Goal: Task Accomplishment & Management: Complete application form

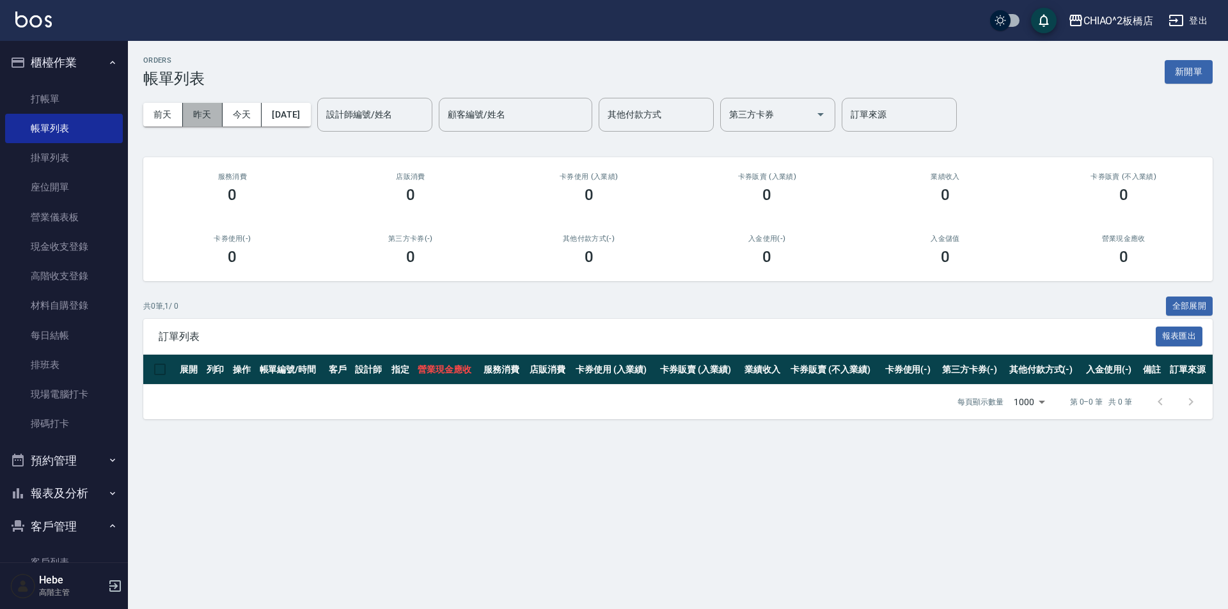
click at [204, 118] on button "昨天" at bounding box center [203, 115] width 40 height 24
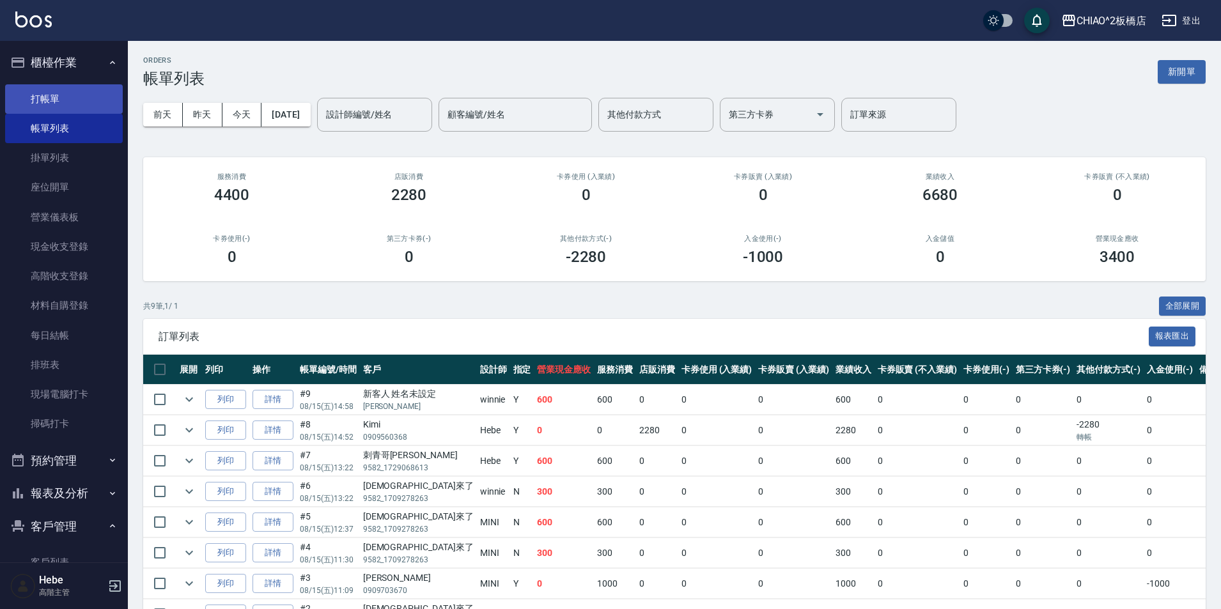
click at [67, 107] on link "打帳單" at bounding box center [64, 98] width 118 height 29
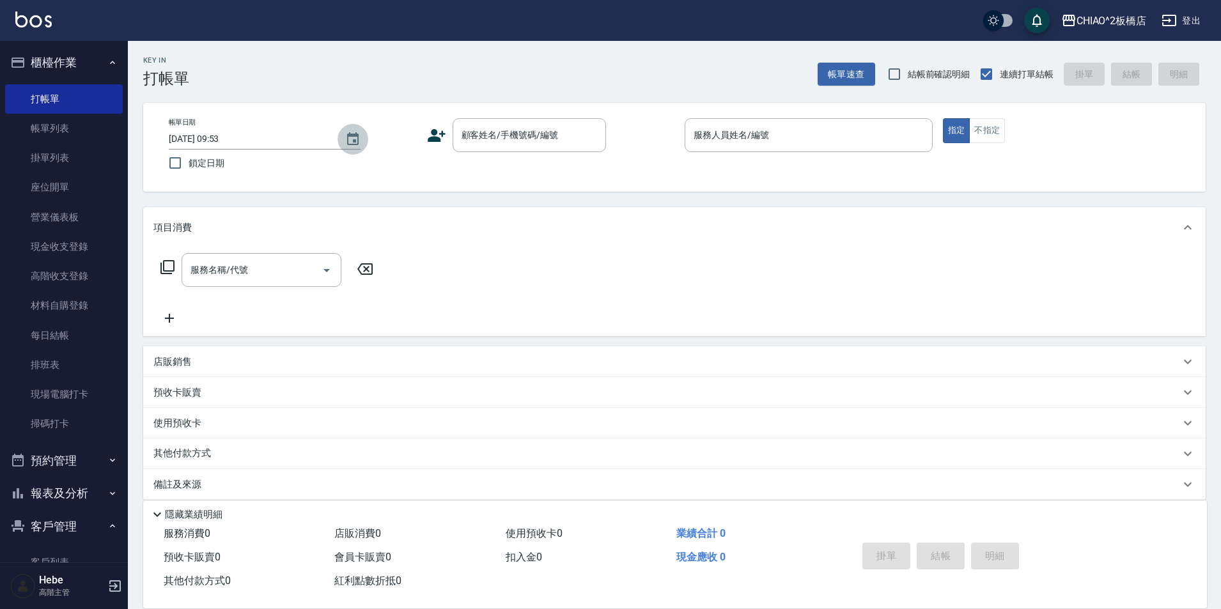
click at [350, 139] on icon "Choose date, selected date is 2025-08-16" at bounding box center [352, 139] width 15 height 15
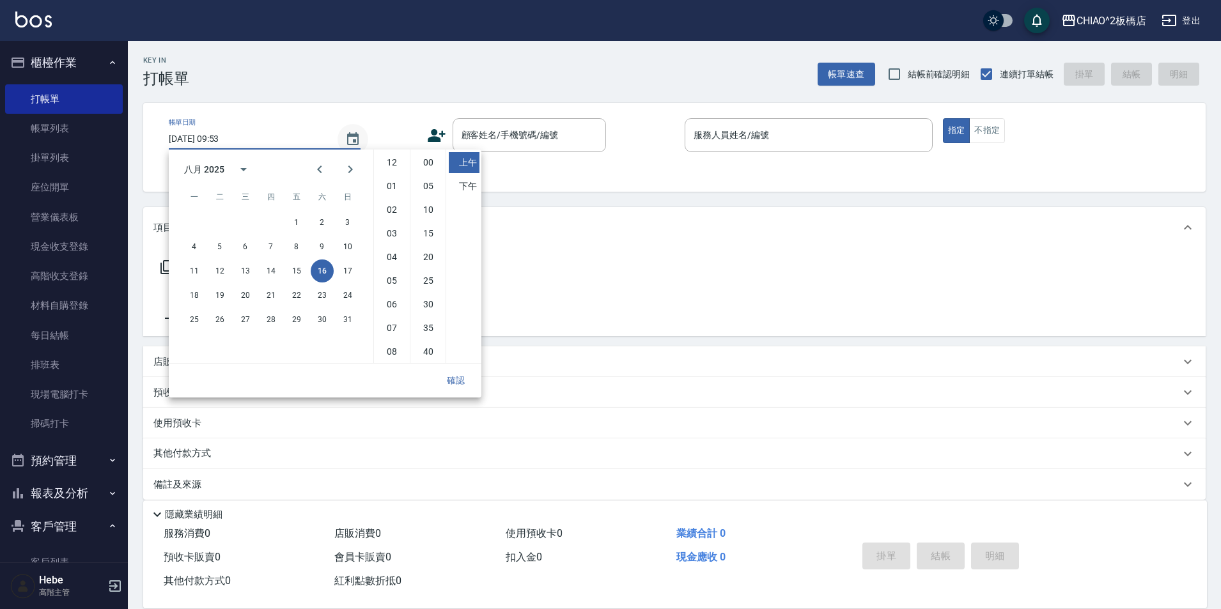
scroll to position [72, 0]
click at [293, 276] on button "15" at bounding box center [296, 271] width 23 height 23
type input "[DATE] 09:53"
click at [455, 380] on button "確認" at bounding box center [455, 381] width 41 height 24
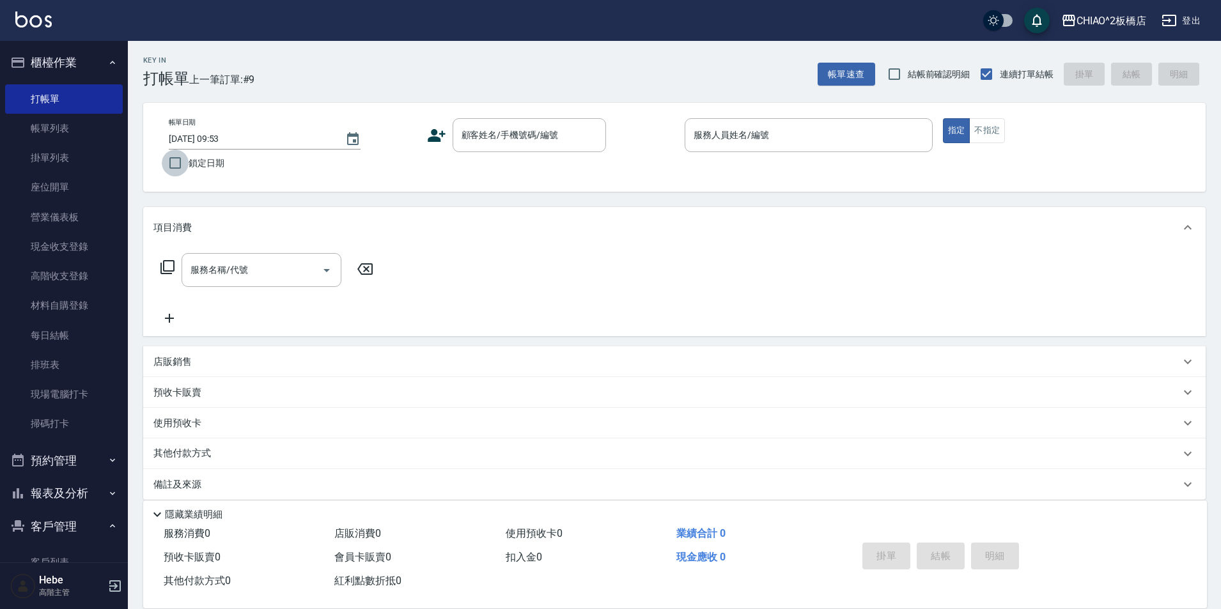
click at [173, 166] on input "鎖定日期" at bounding box center [175, 163] width 27 height 27
click at [467, 134] on input "顧客姓名/手機號碼/編號" at bounding box center [519, 135] width 123 height 22
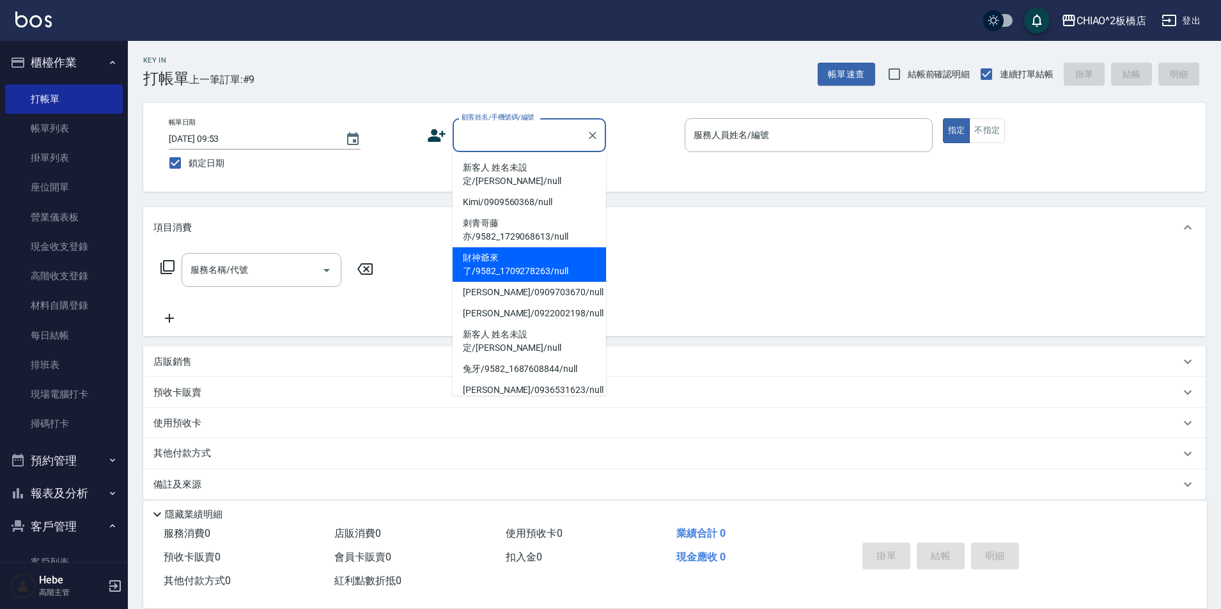
click at [500, 256] on li "財神爺來了/9582_1709278263/null" at bounding box center [529, 264] width 153 height 35
checkbox input "false"
type input "財神爺來了/9582_1709278263/null"
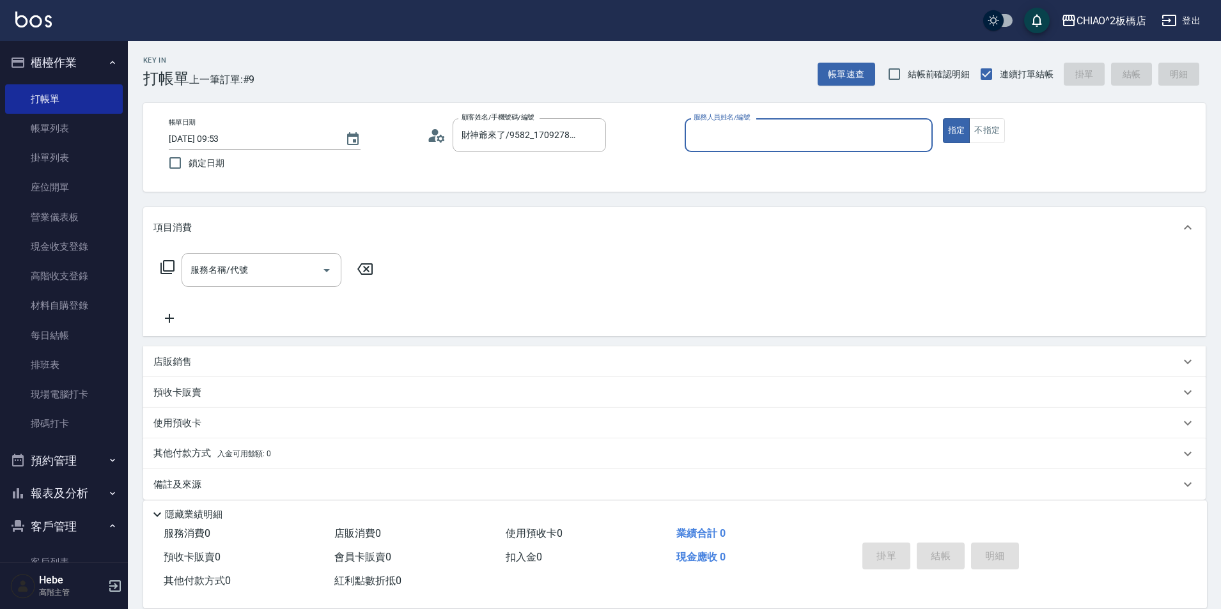
click at [779, 139] on input "服務人員姓名/編號" at bounding box center [809, 135] width 237 height 22
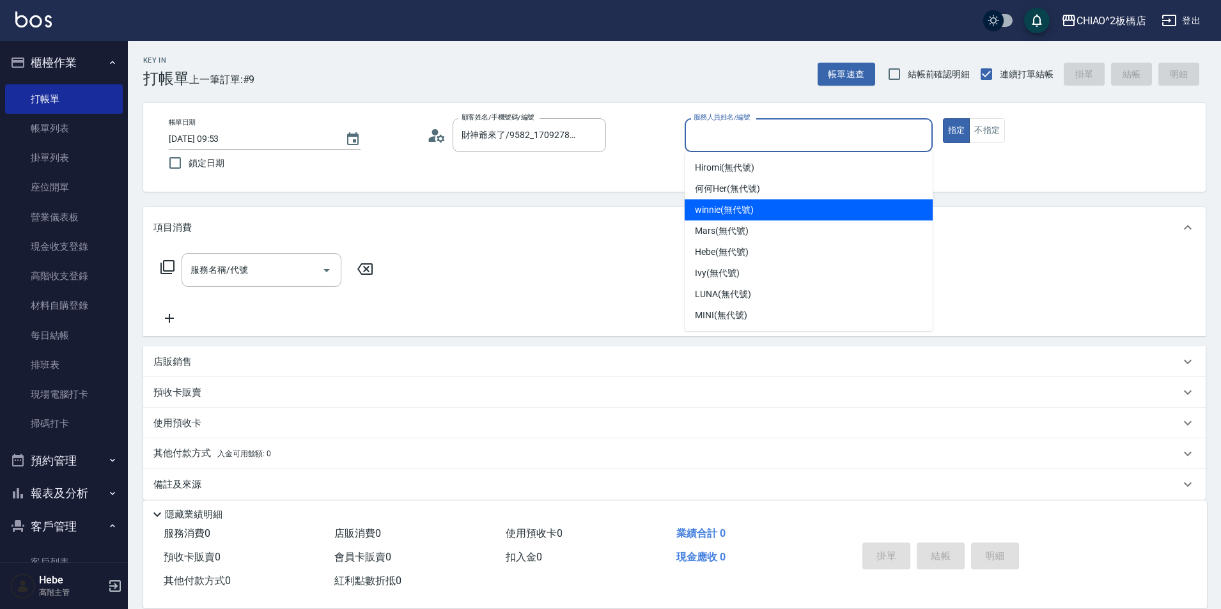
click at [770, 212] on div "winnie (無代號)" at bounding box center [809, 209] width 248 height 21
type input "winnie(無代號)"
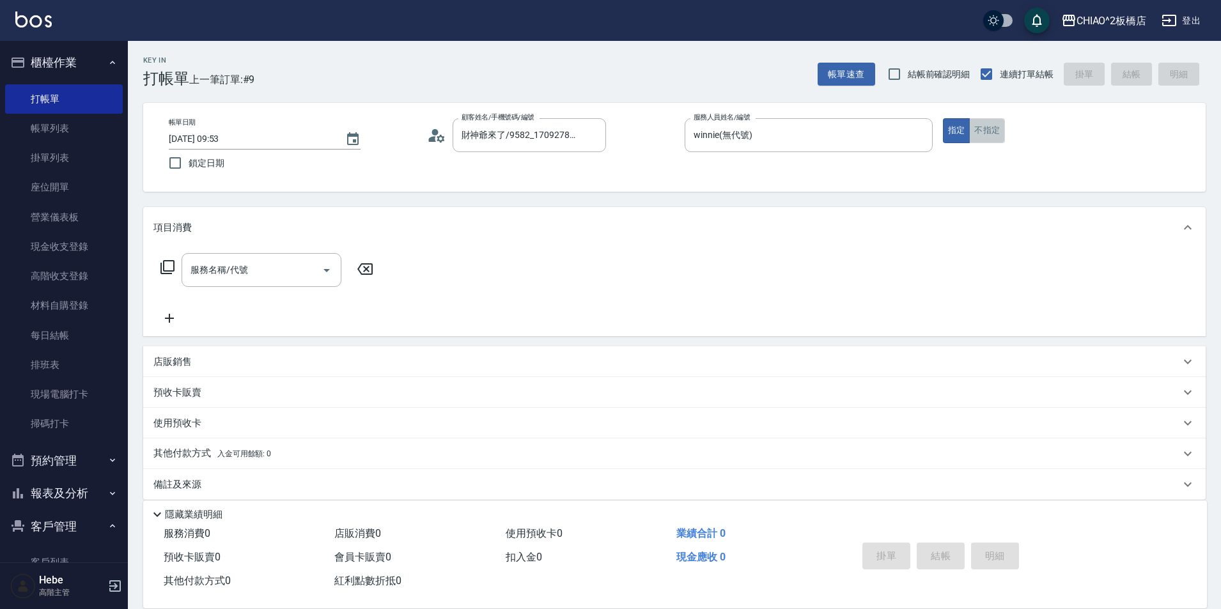
click at [994, 136] on button "不指定" at bounding box center [987, 130] width 36 height 25
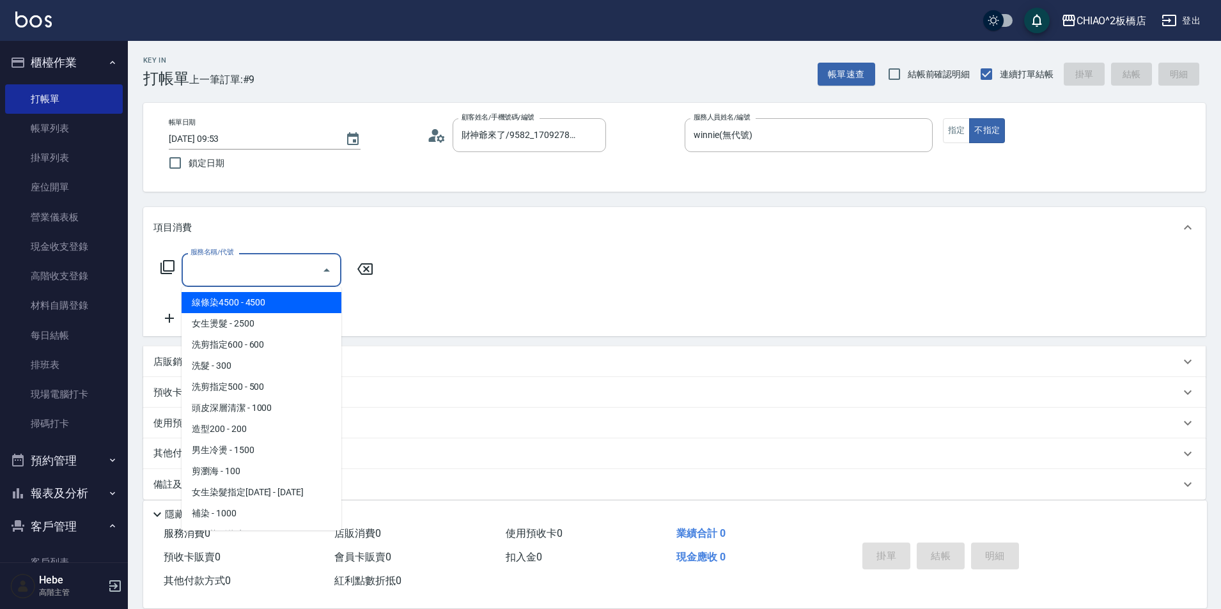
click at [285, 269] on input "服務名稱/代號" at bounding box center [251, 270] width 129 height 22
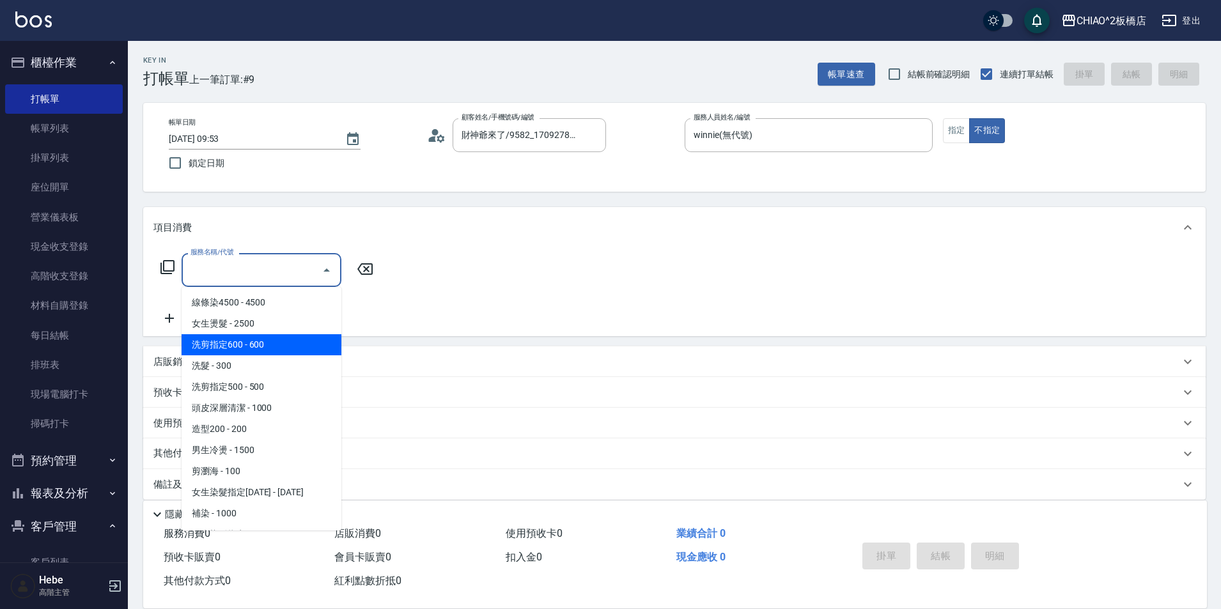
drag, startPoint x: 281, startPoint y: 349, endPoint x: 375, endPoint y: 387, distance: 101.5
click at [281, 349] on span "洗剪指定600 - 600" at bounding box center [262, 344] width 160 height 21
type input "洗剪指定600(96678)"
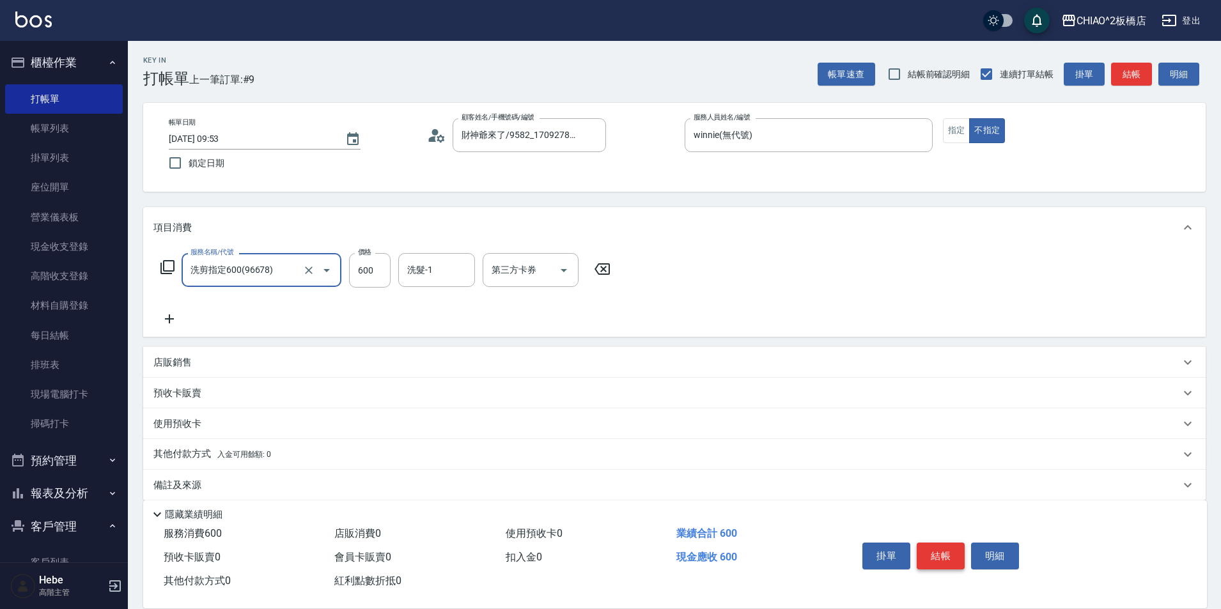
click at [947, 549] on button "結帳" at bounding box center [941, 556] width 48 height 27
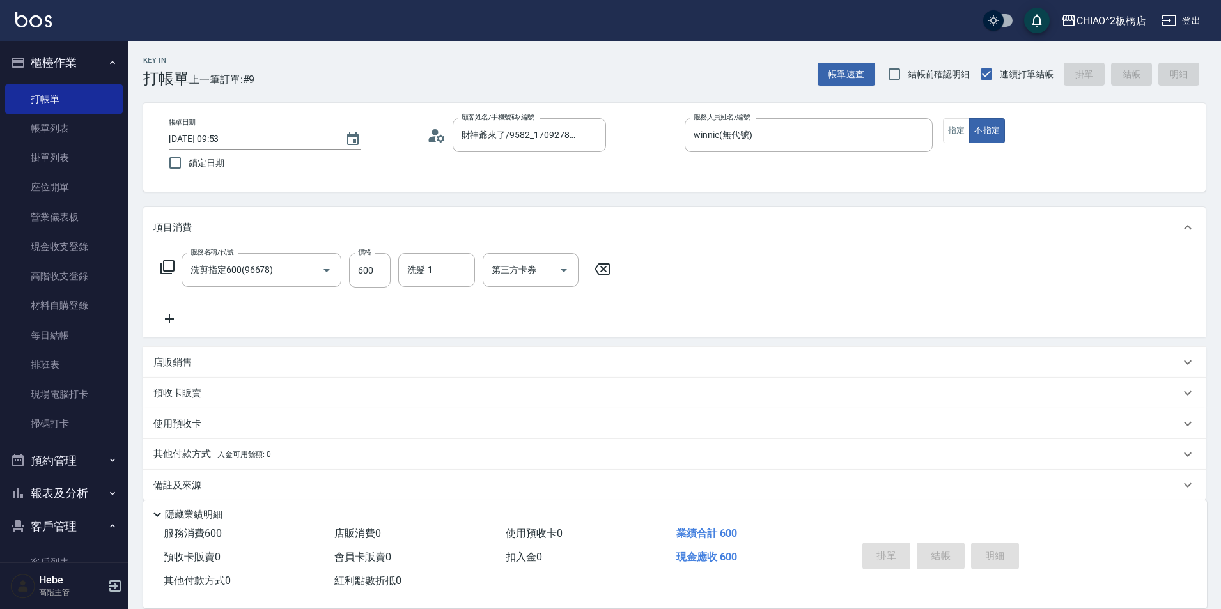
type input "[DATE] 09:53"
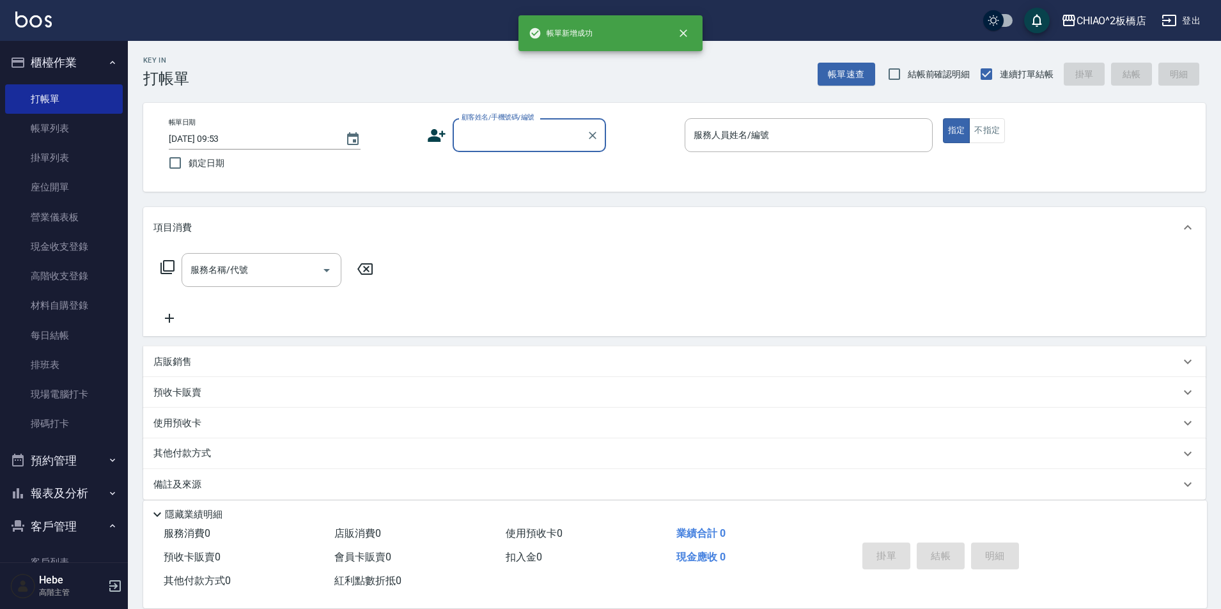
scroll to position [0, 0]
click at [526, 139] on input "顧客姓名/手機號碼/編號" at bounding box center [519, 135] width 123 height 22
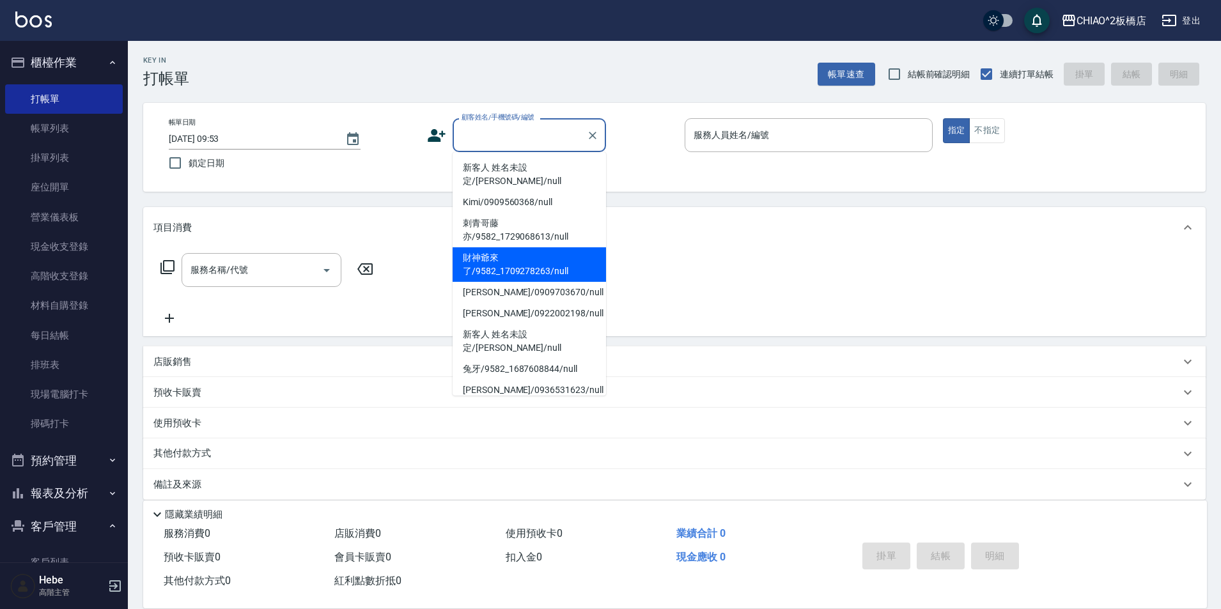
click at [547, 247] on li "財神爺來了/9582_1709278263/null" at bounding box center [529, 264] width 153 height 35
type input "財神爺來了/9582_1709278263/null"
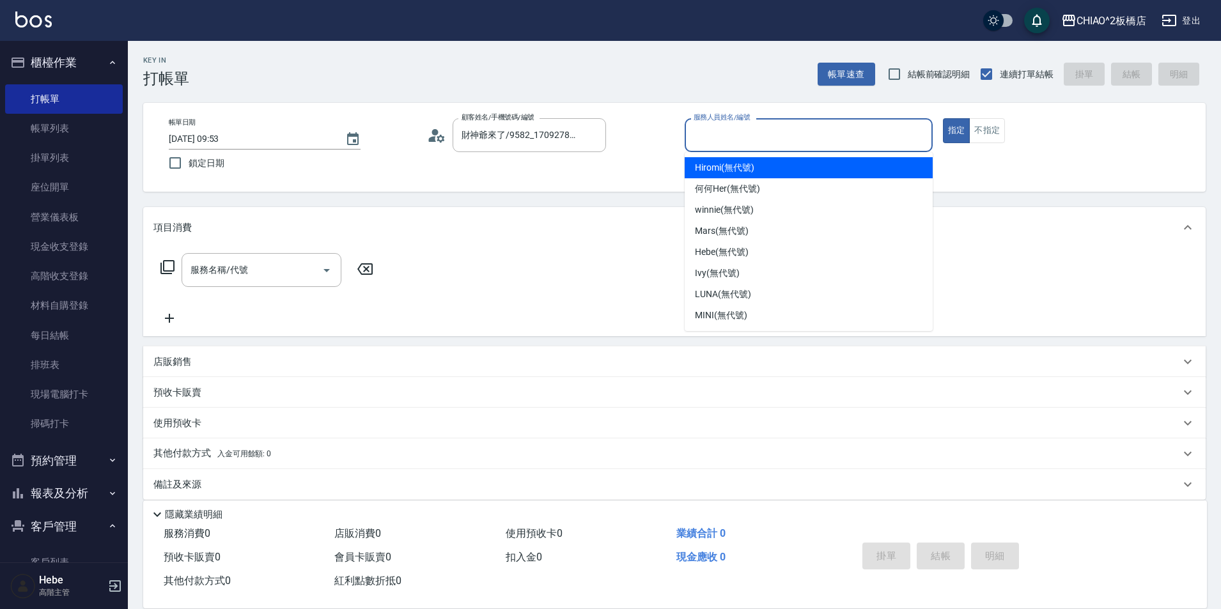
click at [833, 137] on input "服務人員姓名/編號" at bounding box center [809, 135] width 237 height 22
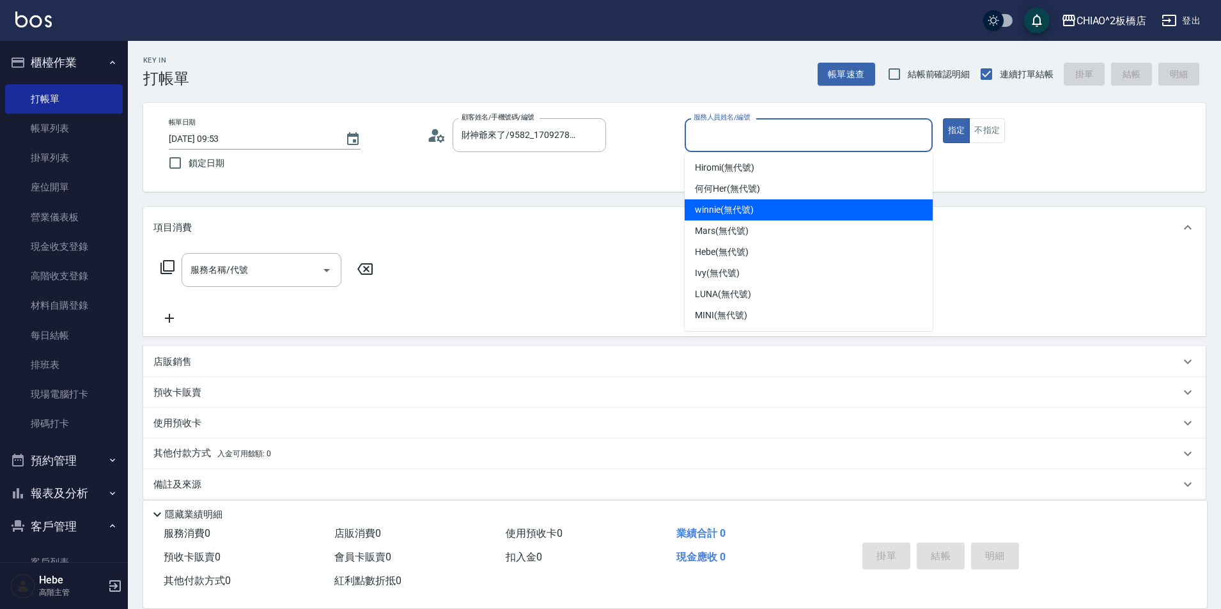
click at [856, 209] on div "winnie (無代號)" at bounding box center [809, 209] width 248 height 21
type input "winnie(無代號)"
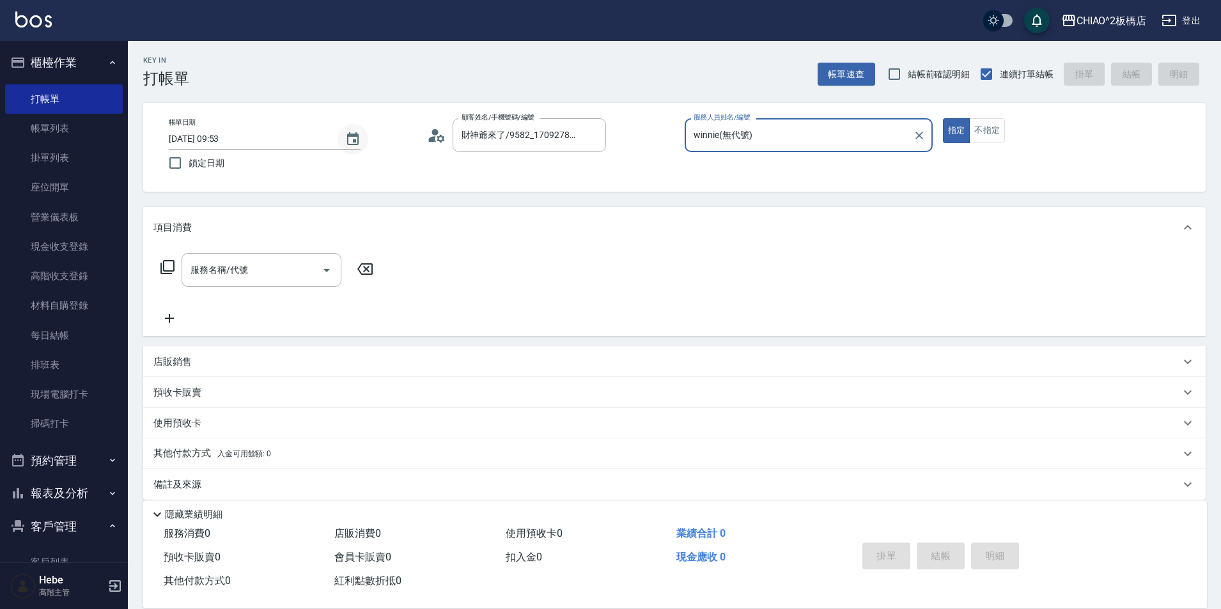
click at [356, 135] on icon "Choose date, selected date is 2025-08-16" at bounding box center [353, 138] width 12 height 13
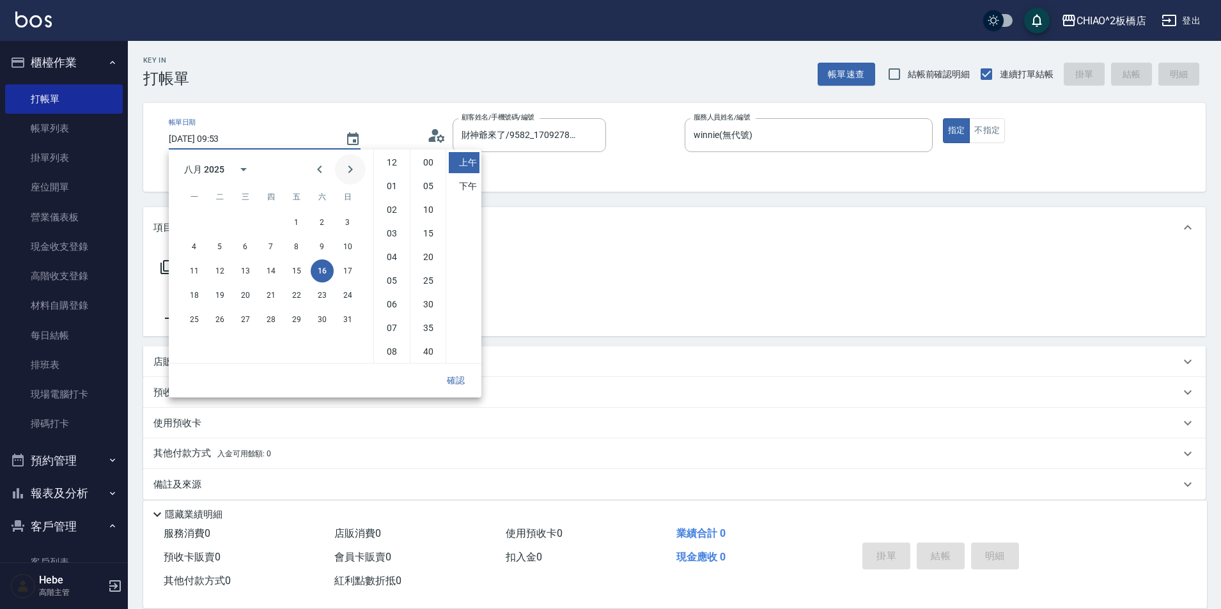
scroll to position [72, 0]
click at [301, 271] on button "15" at bounding box center [296, 271] width 23 height 23
type input "[DATE] 09:53"
click at [452, 377] on button "確認" at bounding box center [455, 381] width 41 height 24
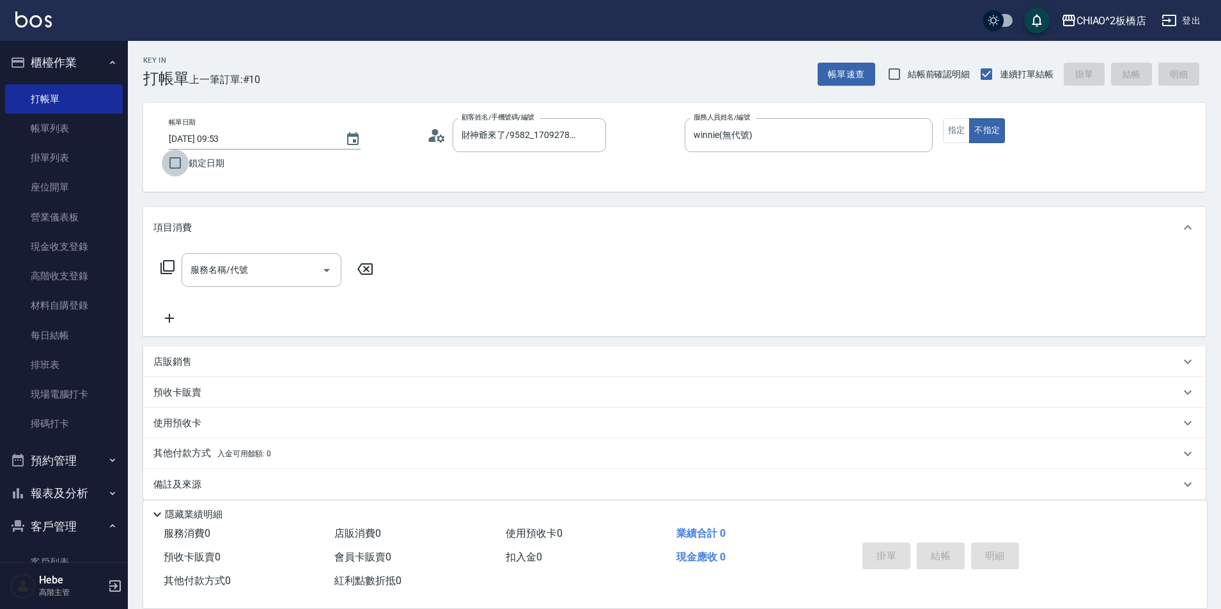
click at [175, 160] on input "鎖定日期" at bounding box center [175, 163] width 27 height 27
checkbox input "true"
type input "[DATE] 09:53"
click at [178, 163] on input "鎖定日期" at bounding box center [175, 163] width 27 height 27
checkbox input "true"
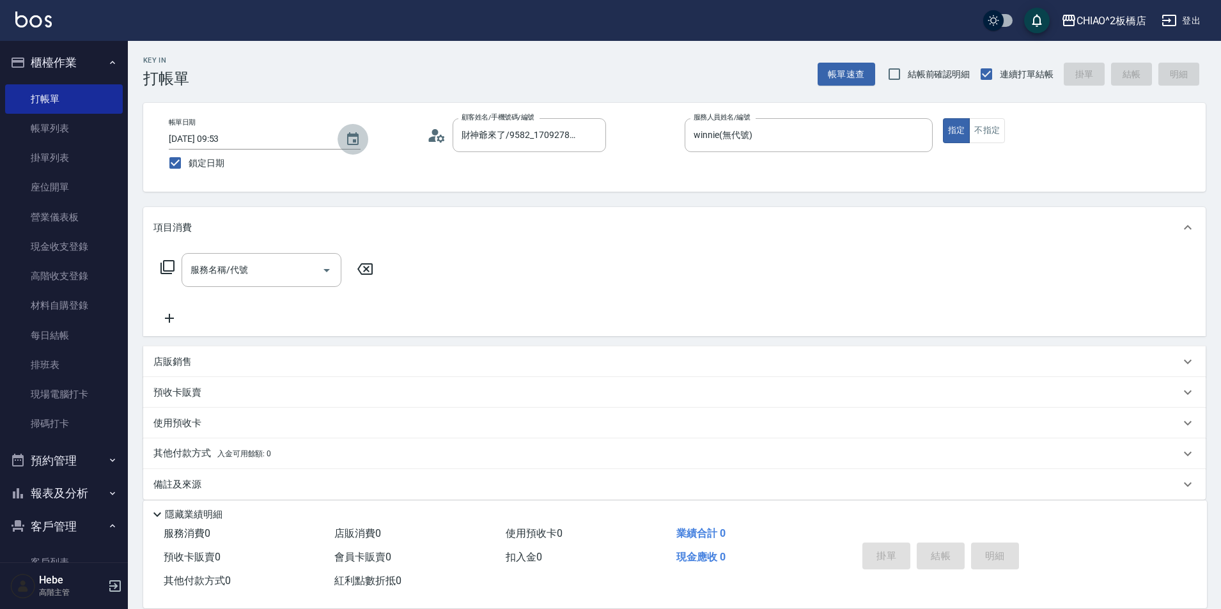
click at [353, 143] on icon "Choose date, selected date is 2025-08-16" at bounding box center [352, 139] width 15 height 15
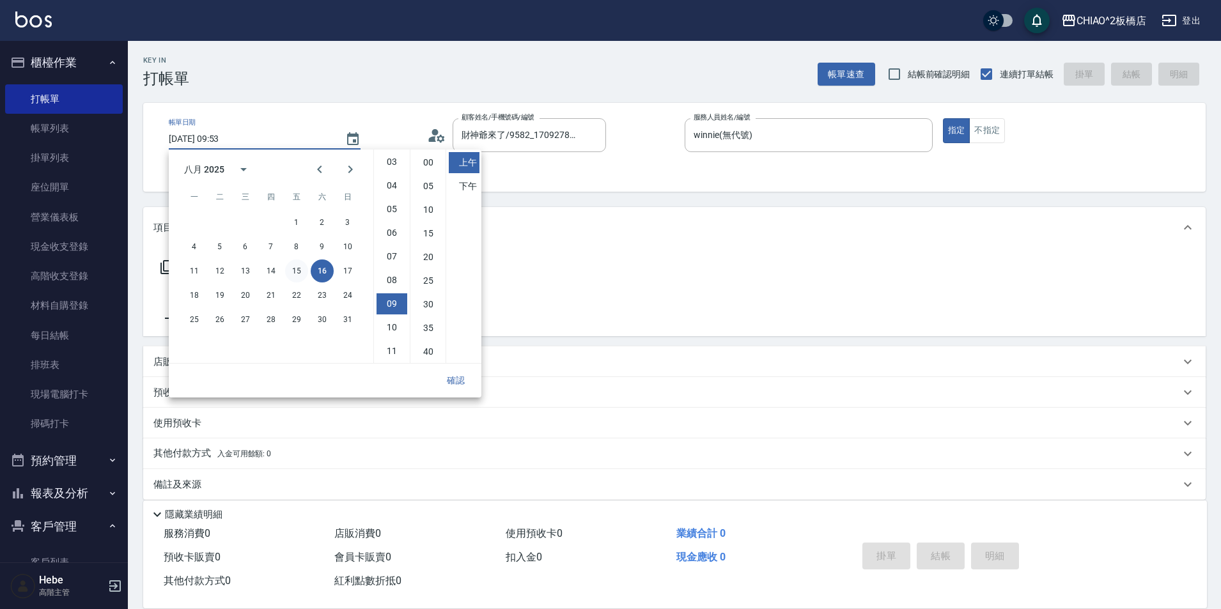
click at [299, 270] on button "15" at bounding box center [296, 271] width 23 height 23
type input "[DATE] 09:53"
click at [452, 382] on button "確認" at bounding box center [455, 381] width 41 height 24
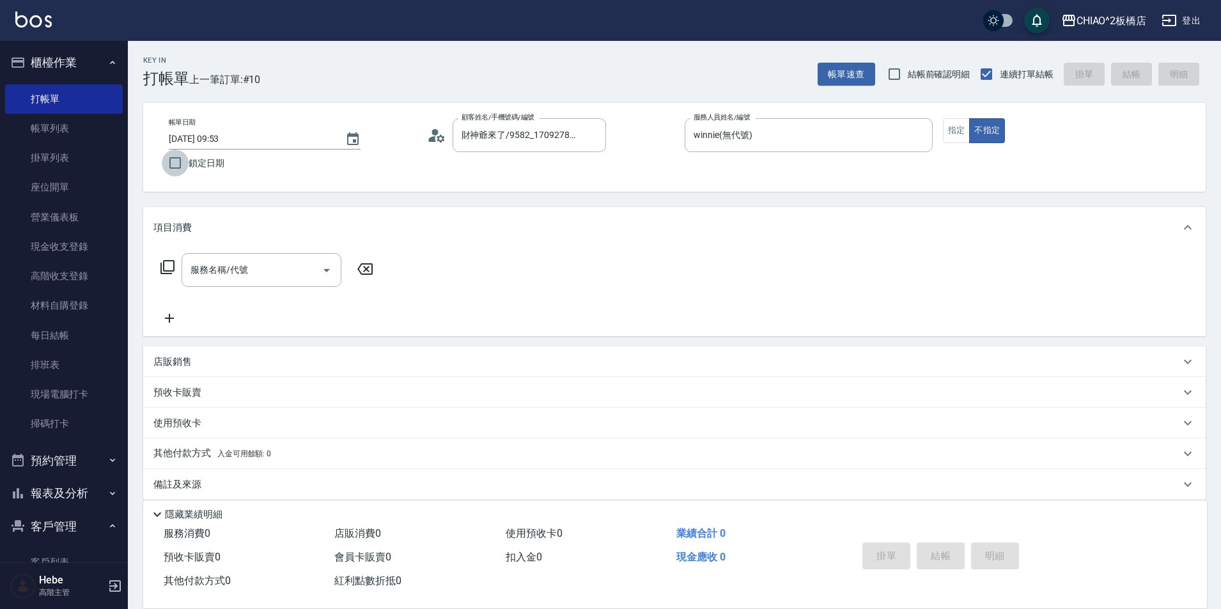
click at [174, 163] on input "鎖定日期" at bounding box center [175, 163] width 27 height 27
checkbox input "true"
type input "[DATE] 09:54"
click at [175, 164] on input "鎖定日期" at bounding box center [175, 163] width 27 height 27
checkbox input "true"
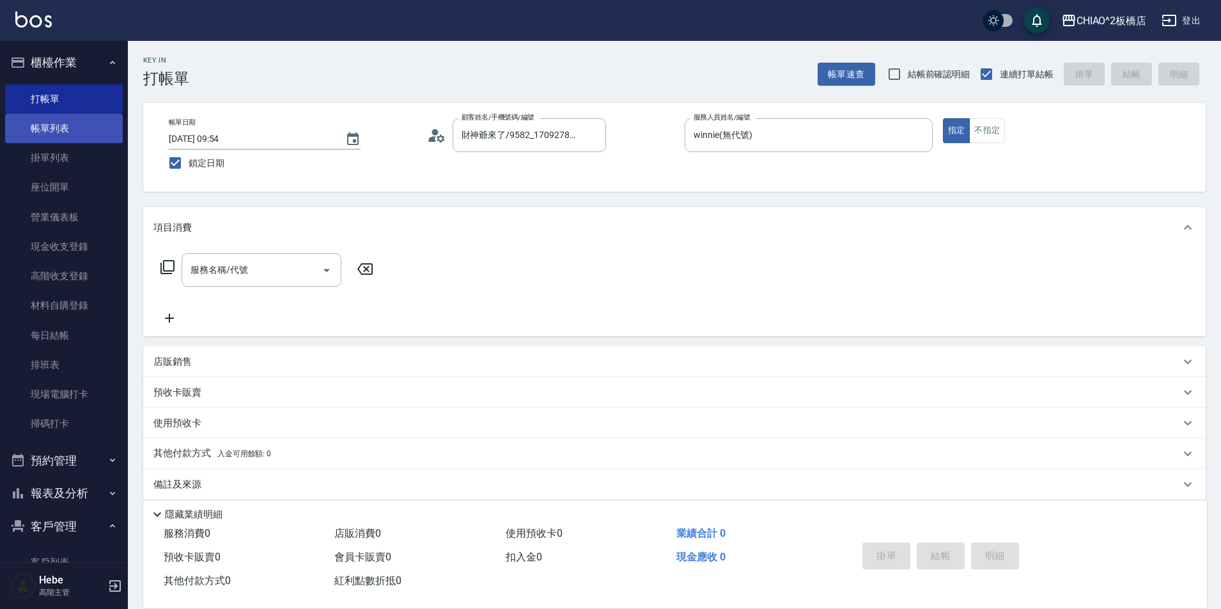
click at [71, 131] on link "帳單列表" at bounding box center [64, 128] width 118 height 29
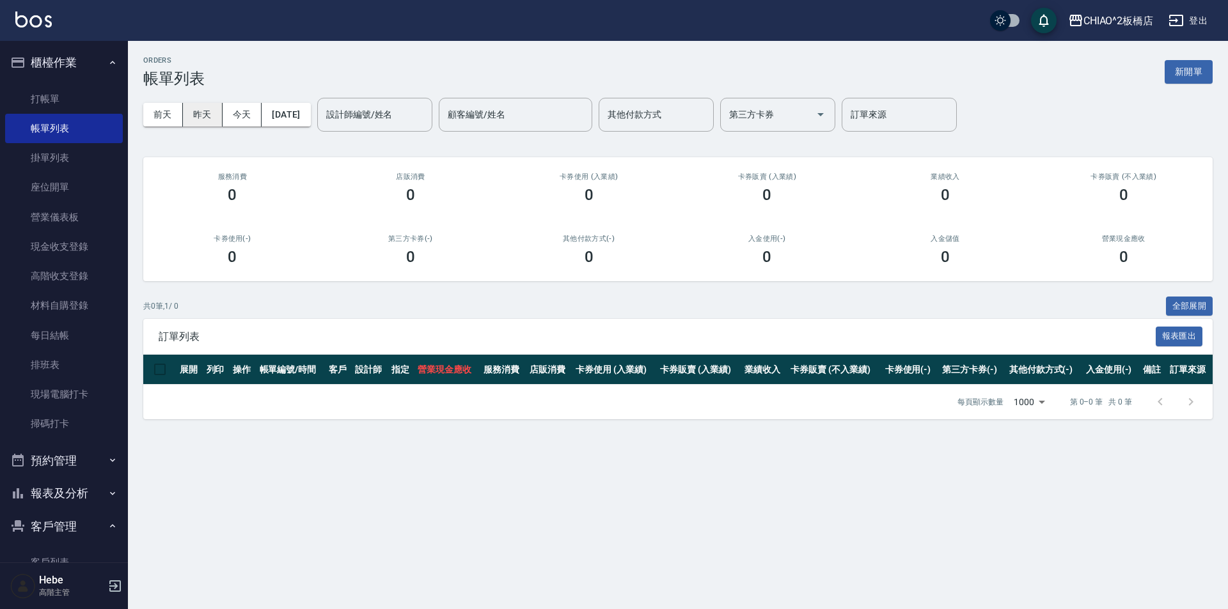
click at [208, 114] on button "昨天" at bounding box center [203, 115] width 40 height 24
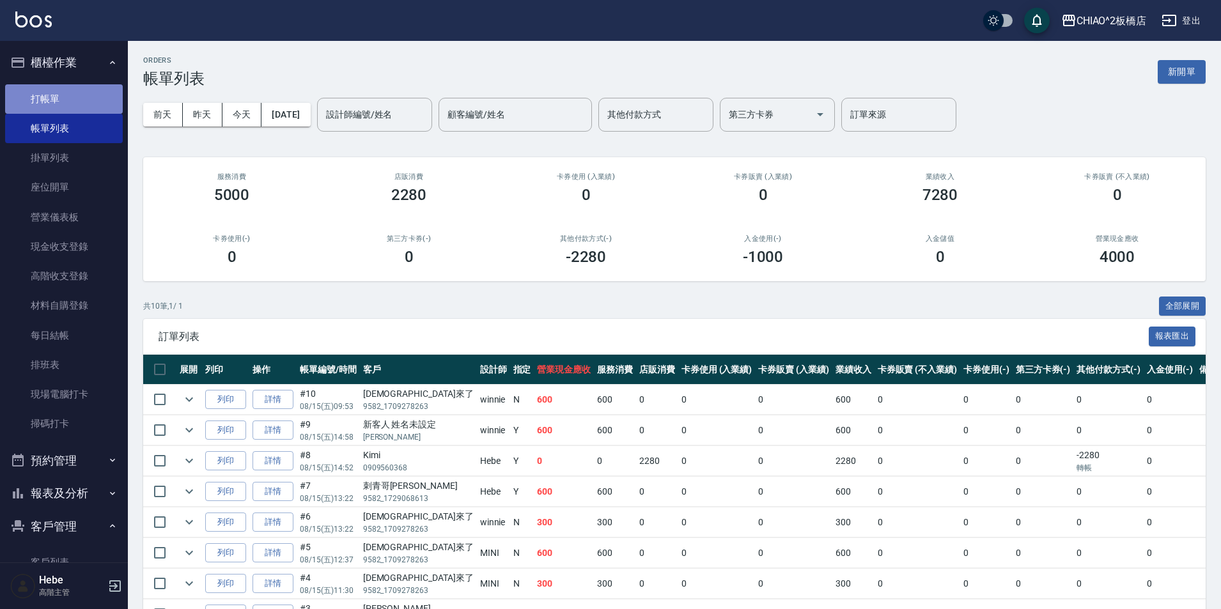
click at [89, 105] on link "打帳單" at bounding box center [64, 98] width 118 height 29
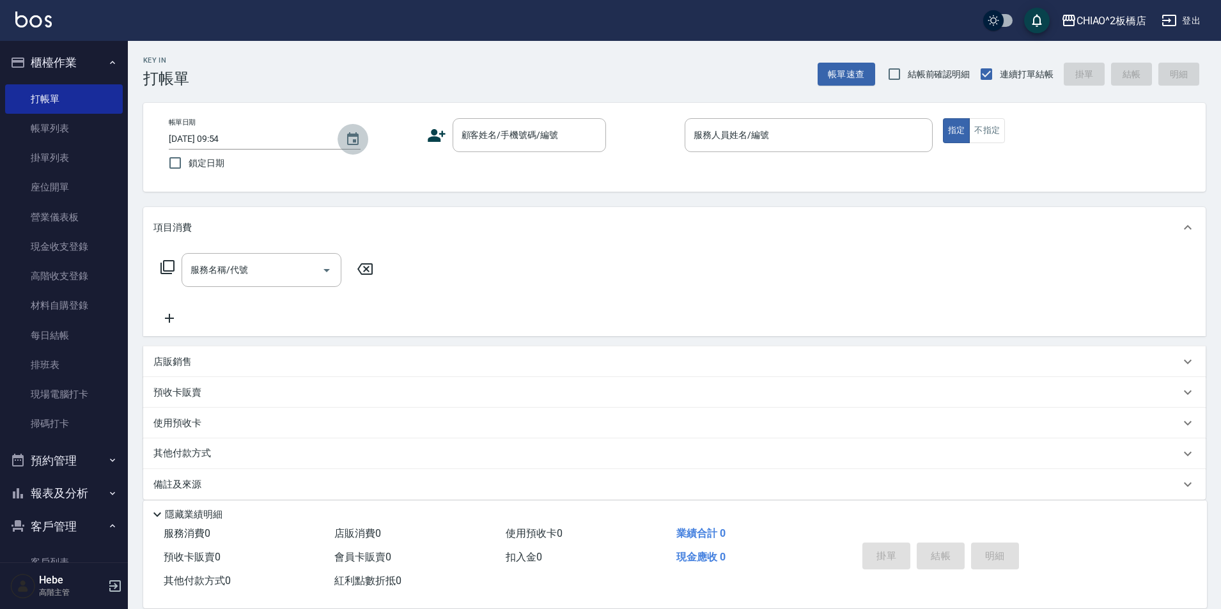
click at [351, 141] on icon "Choose date, selected date is 2025-08-16" at bounding box center [352, 139] width 15 height 15
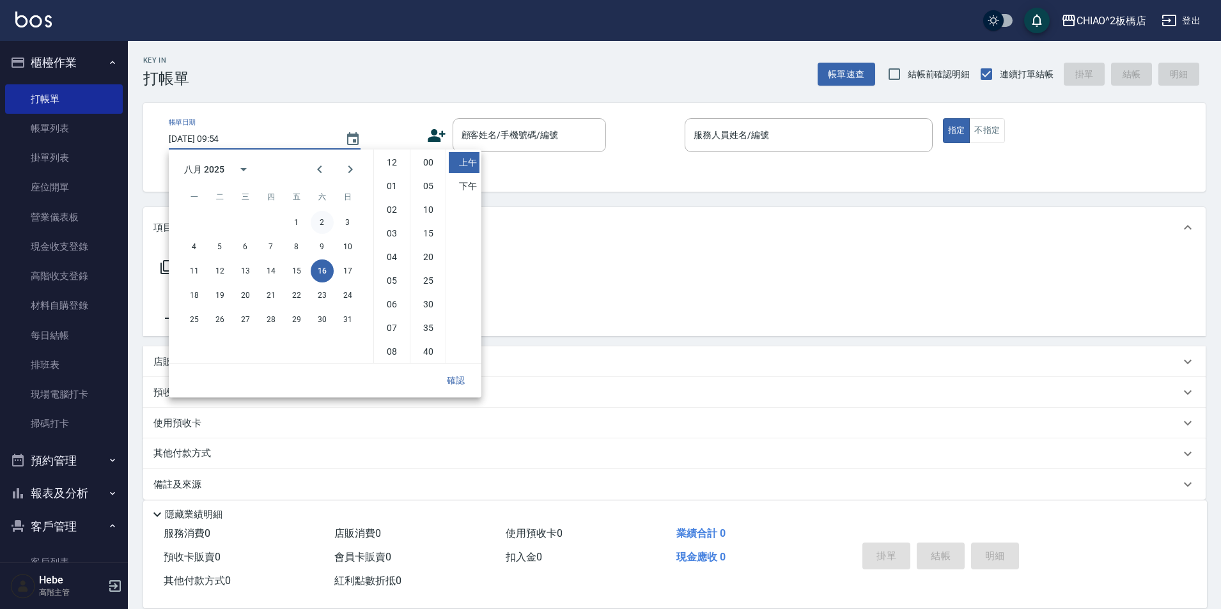
scroll to position [72, 0]
click at [294, 269] on button "15" at bounding box center [296, 271] width 23 height 23
type input "[DATE] 09:54"
click at [456, 376] on button "確認" at bounding box center [455, 381] width 41 height 24
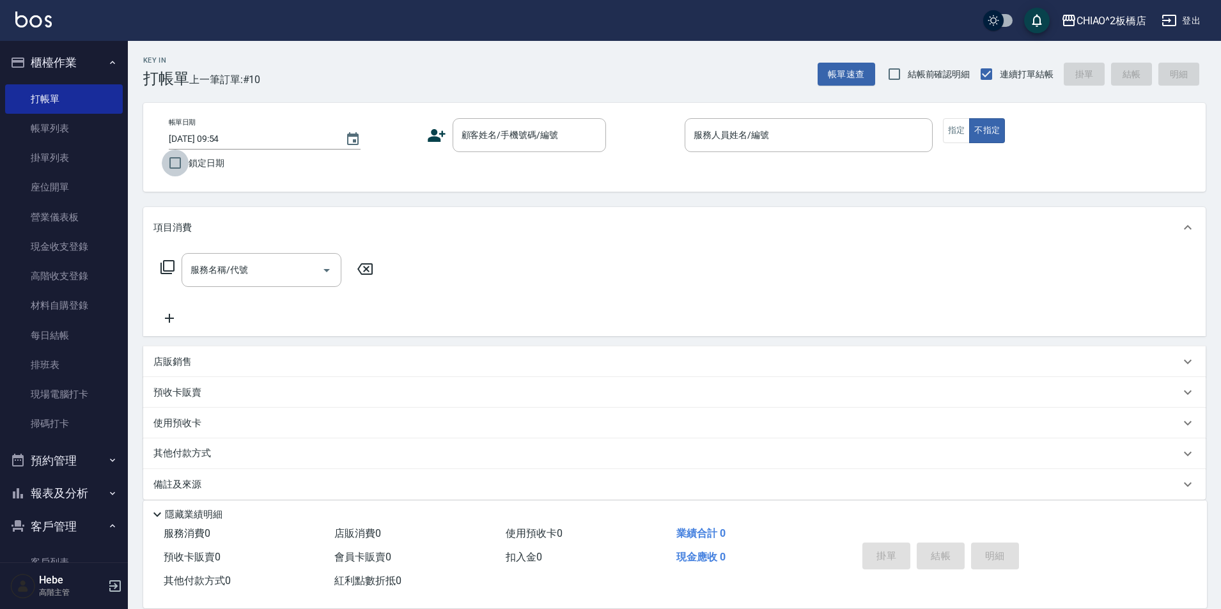
click at [176, 168] on input "鎖定日期" at bounding box center [175, 163] width 27 height 27
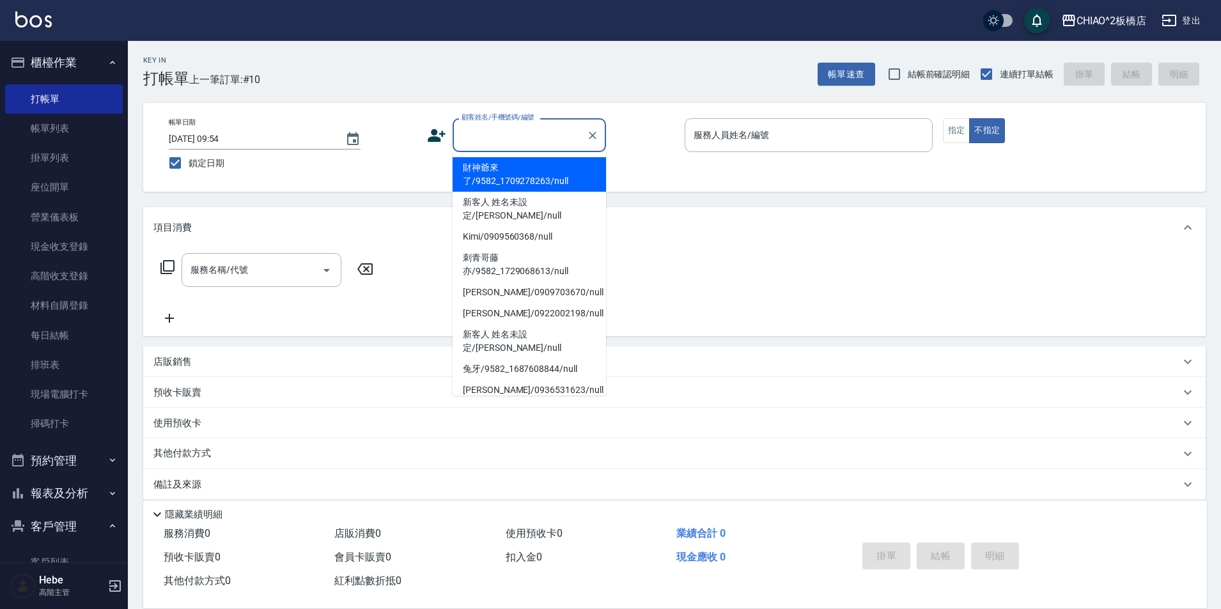
click at [522, 141] on input "顧客姓名/手機號碼/編號" at bounding box center [519, 135] width 123 height 22
click at [522, 181] on li "財神爺來了/9582_1709278263/null" at bounding box center [529, 174] width 153 height 35
checkbox input "false"
type input "財神爺來了/9582_1709278263/null"
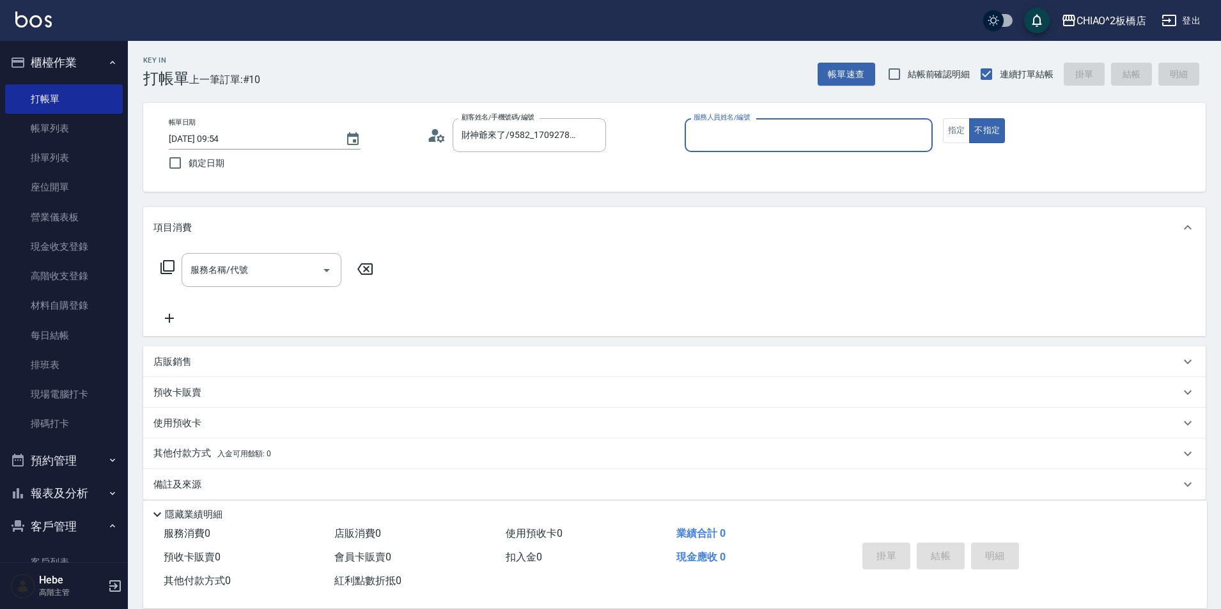
click at [708, 139] on input "服務人員姓名/編號" at bounding box center [809, 135] width 237 height 22
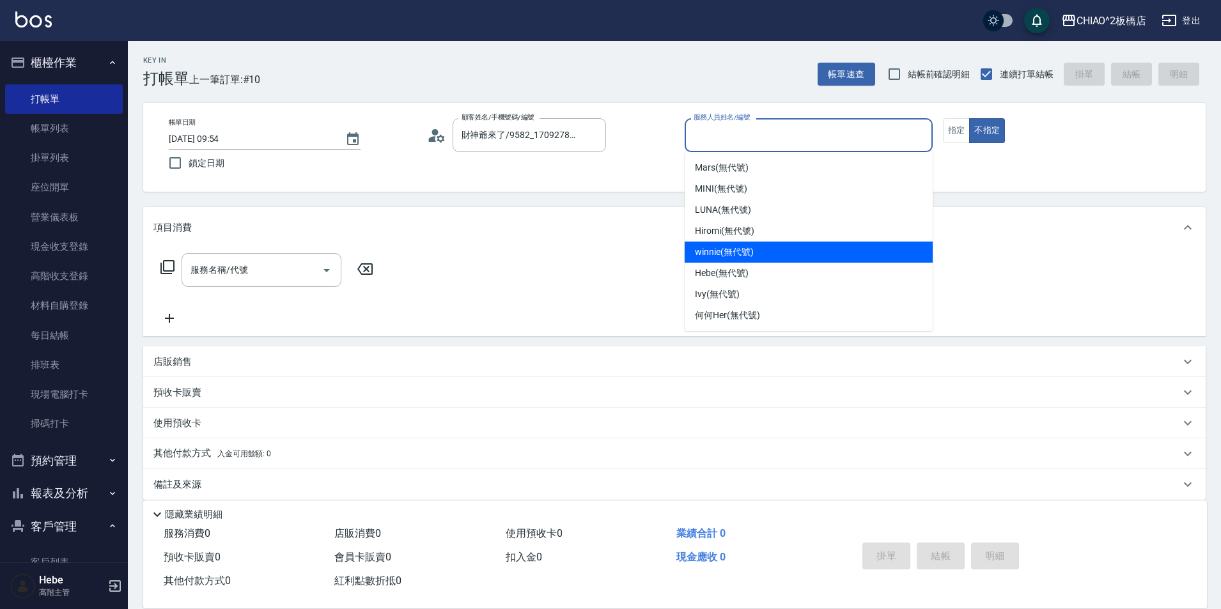
click at [715, 253] on span "winnie (無代號)" at bounding box center [724, 252] width 58 height 13
type input "winnie(無代號)"
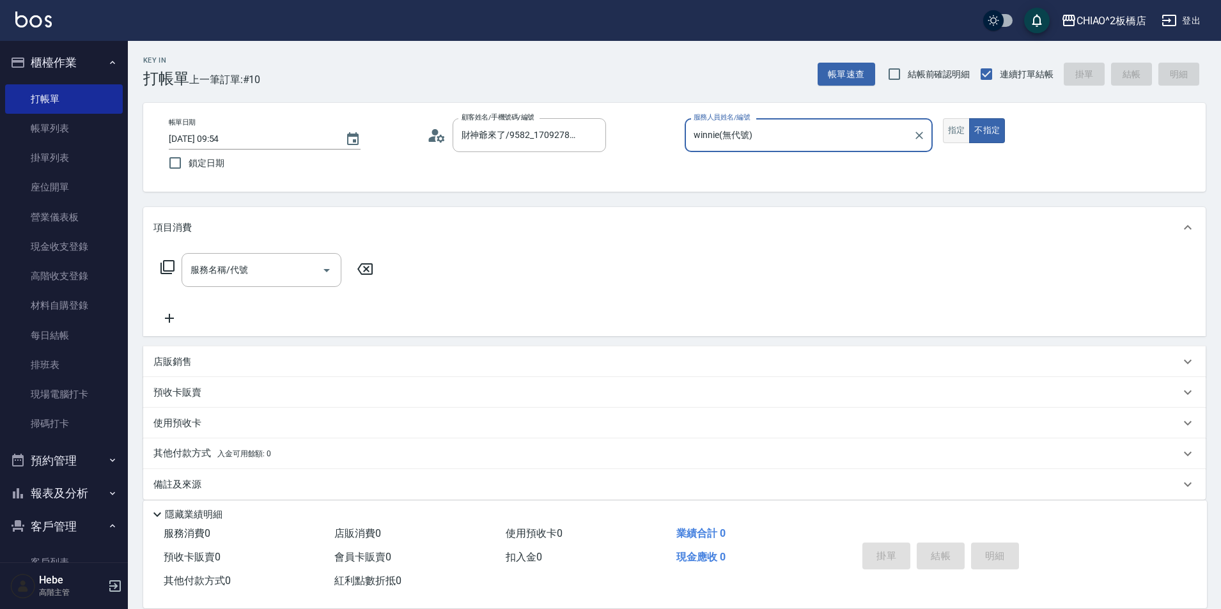
click at [943, 130] on button "指定" at bounding box center [956, 130] width 27 height 25
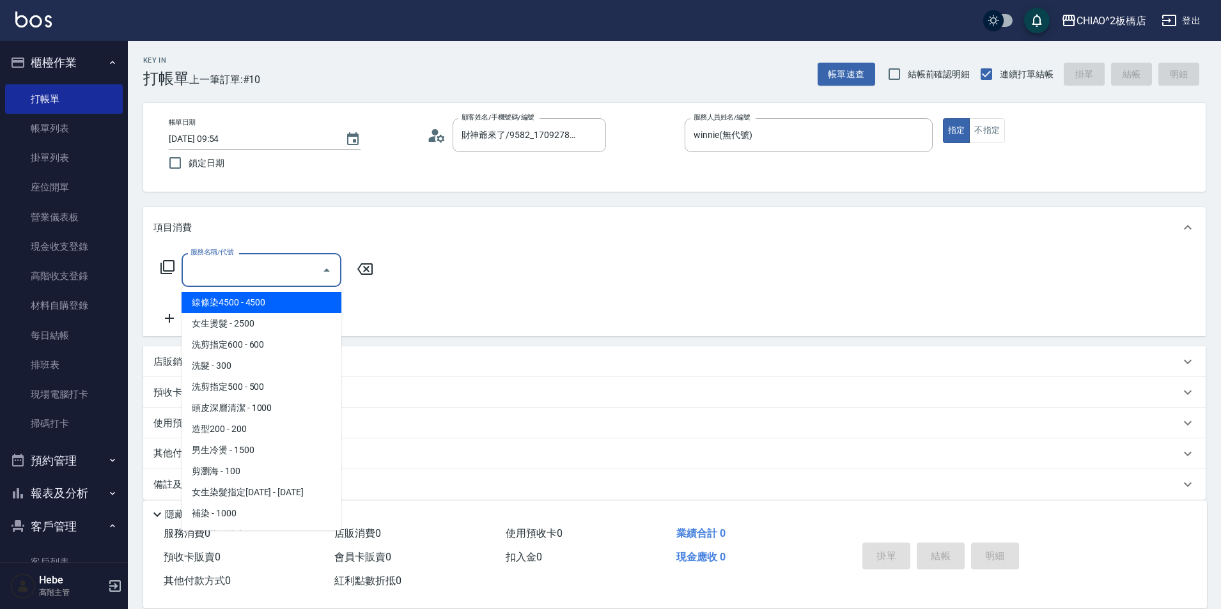
click at [281, 267] on input "服務名稱/代號" at bounding box center [251, 270] width 129 height 22
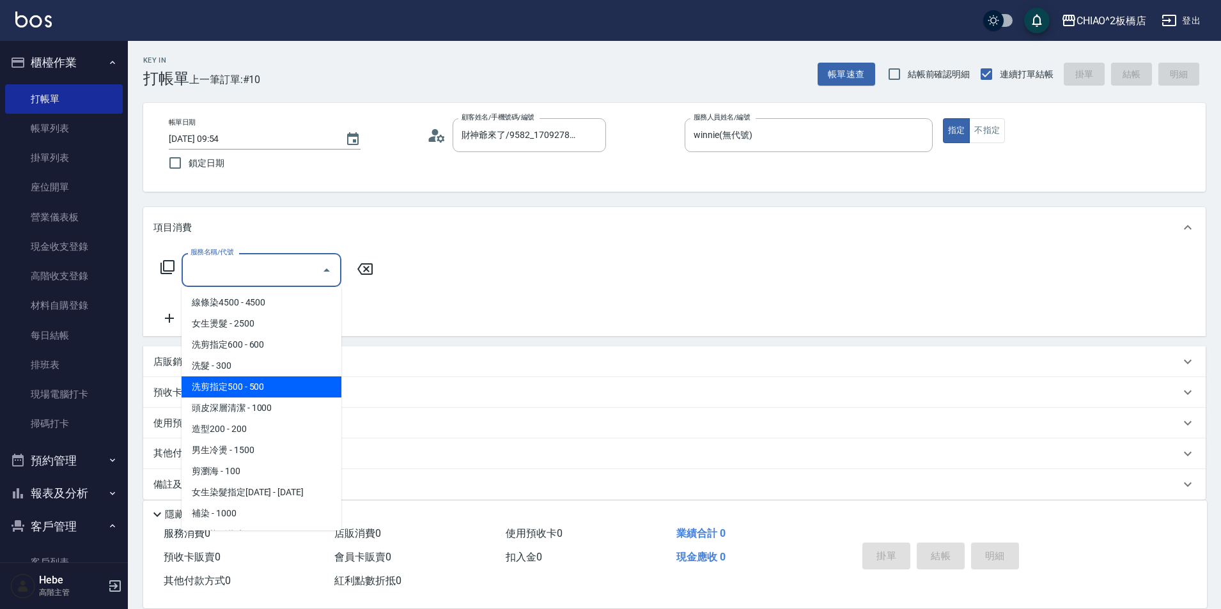
click at [286, 382] on span "洗剪指定500 - 500" at bounding box center [262, 387] width 160 height 21
type input "洗剪指定500(96681)"
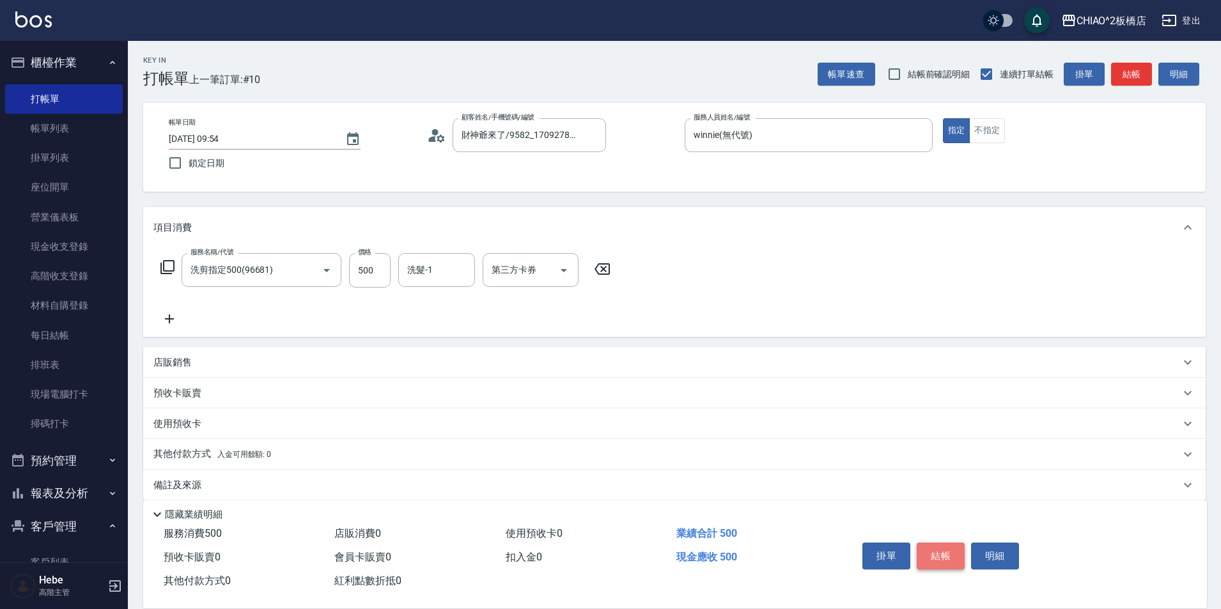
click at [937, 557] on button "結帳" at bounding box center [941, 556] width 48 height 27
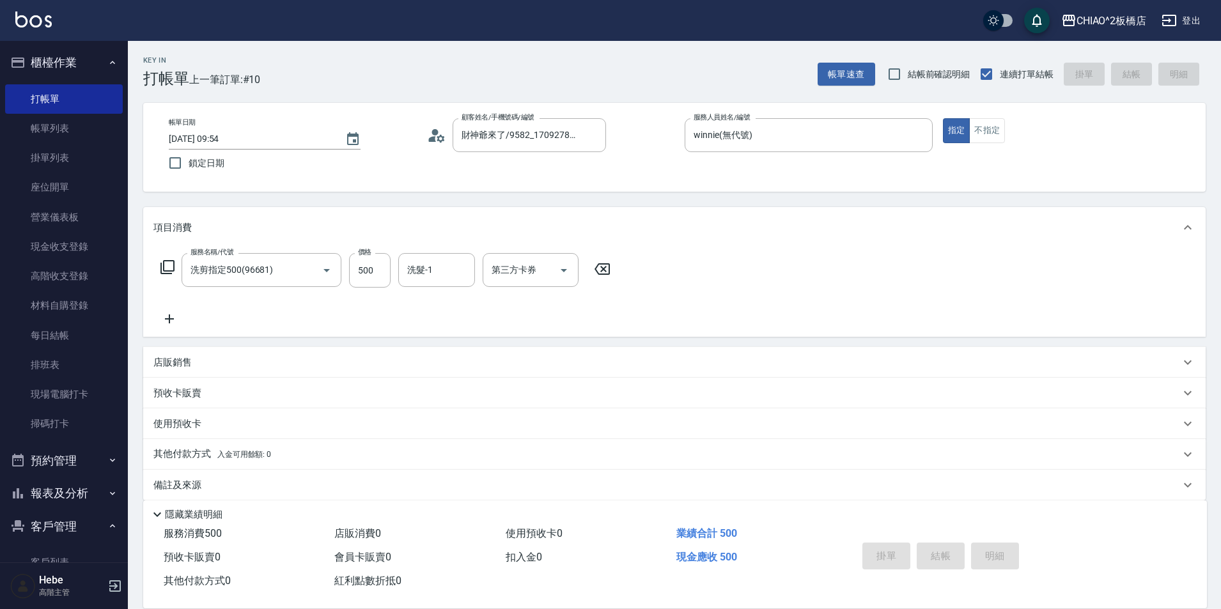
type input "[DATE] 09:54"
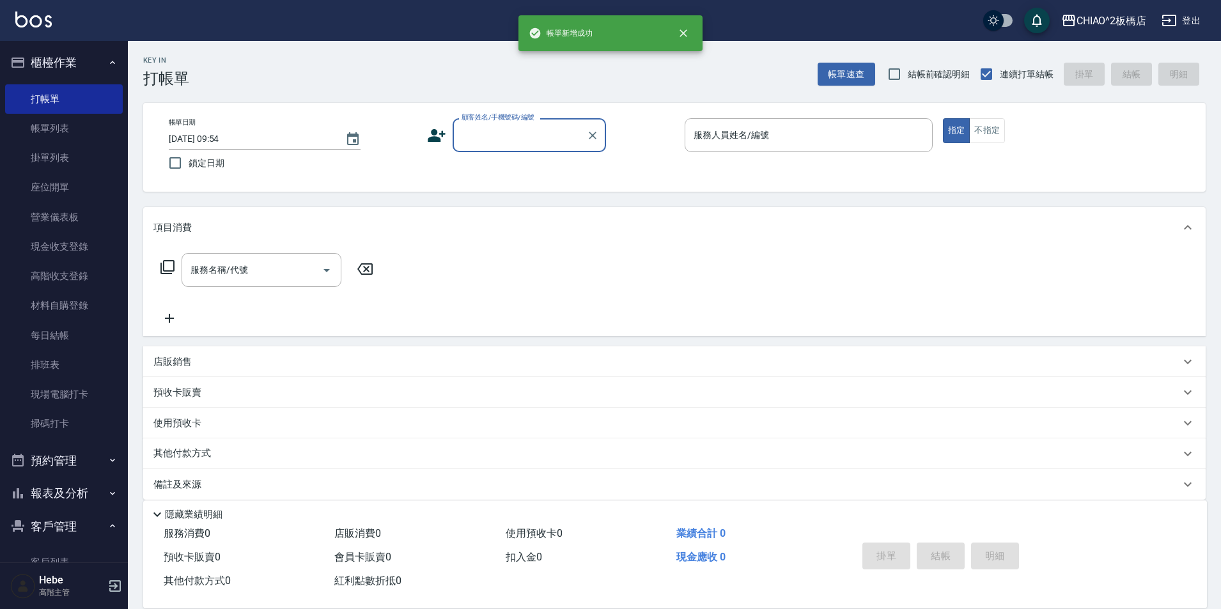
scroll to position [0, 0]
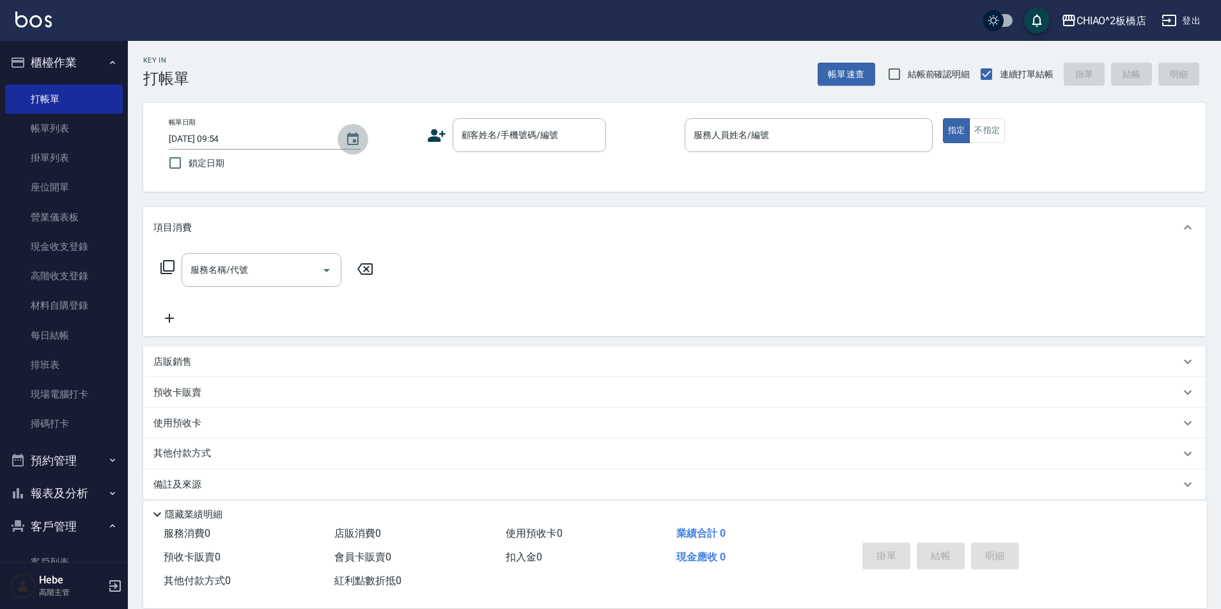
click at [350, 141] on icon "Choose date, selected date is 2025-08-16" at bounding box center [352, 139] width 15 height 15
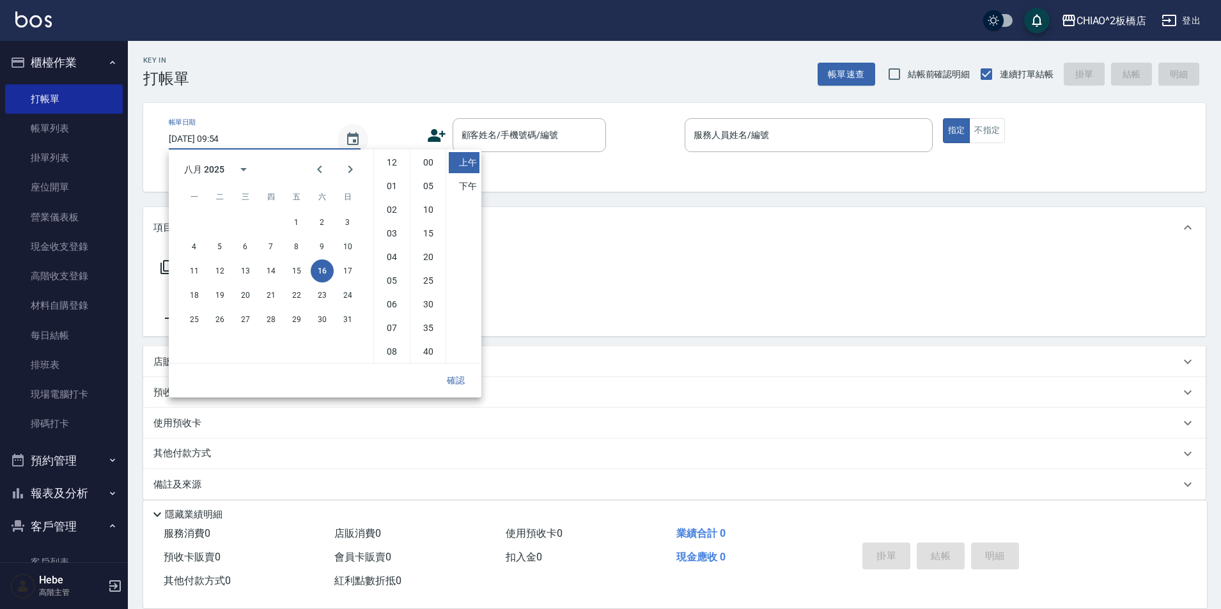
scroll to position [72, 0]
click at [302, 273] on button "15" at bounding box center [296, 271] width 23 height 23
type input "[DATE] 09:54"
click at [460, 380] on button "確認" at bounding box center [455, 381] width 41 height 24
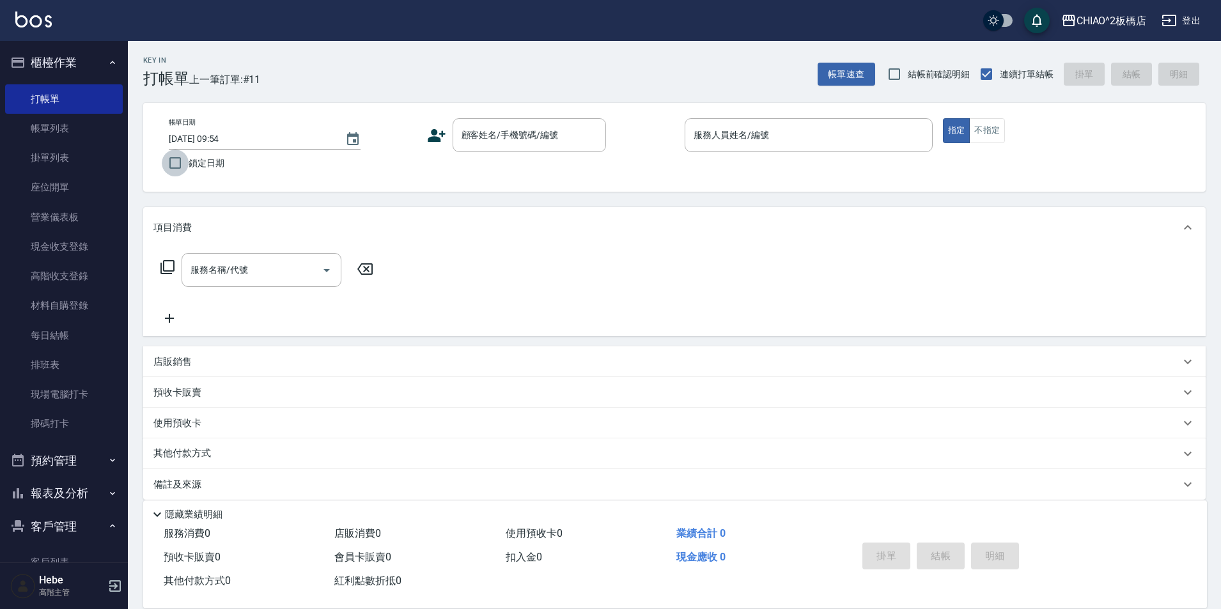
click at [174, 166] on input "鎖定日期" at bounding box center [175, 163] width 27 height 27
checkbox input "true"
type input "[DATE] 09:54"
click at [174, 166] on input "鎖定日期" at bounding box center [175, 163] width 27 height 27
checkbox input "true"
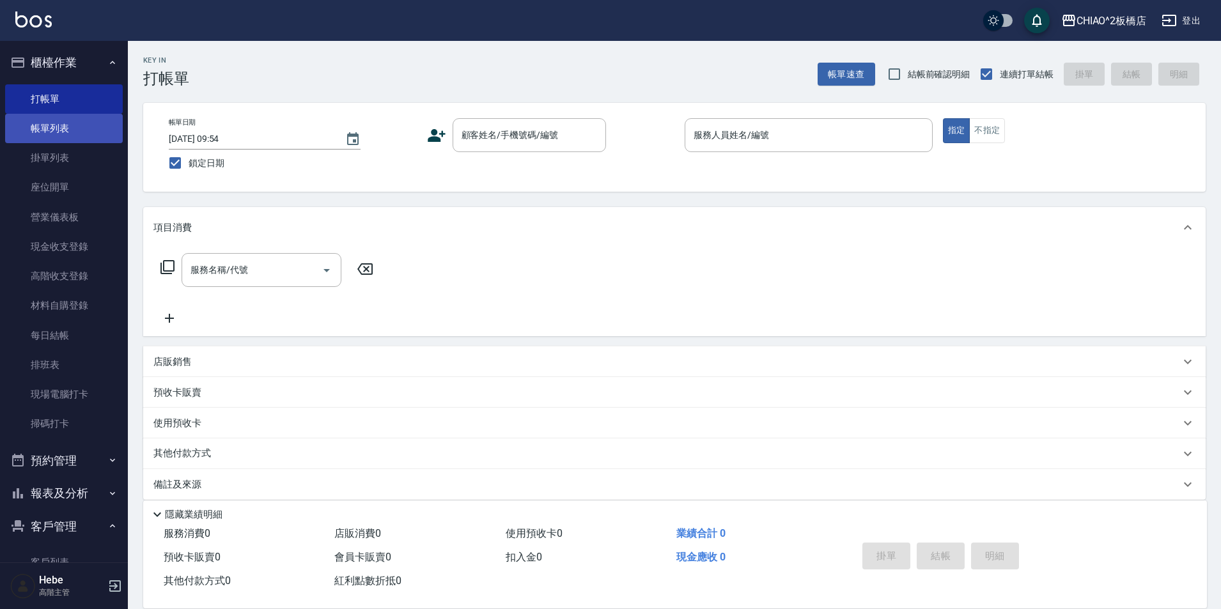
click at [98, 125] on link "帳單列表" at bounding box center [64, 128] width 118 height 29
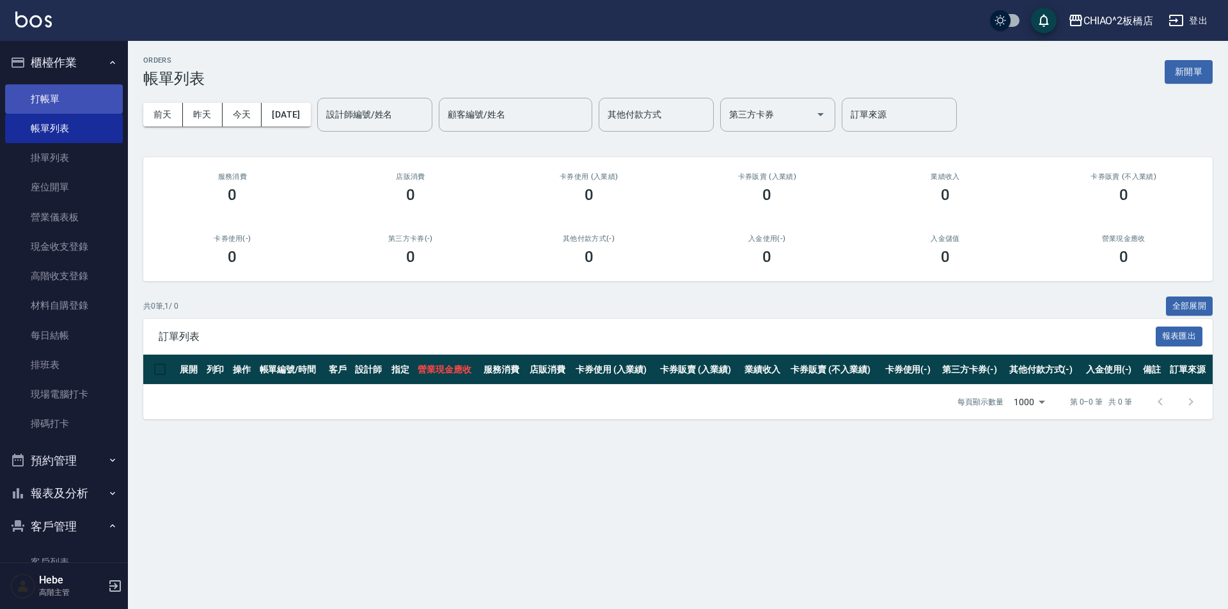
click at [74, 102] on link "打帳單" at bounding box center [64, 98] width 118 height 29
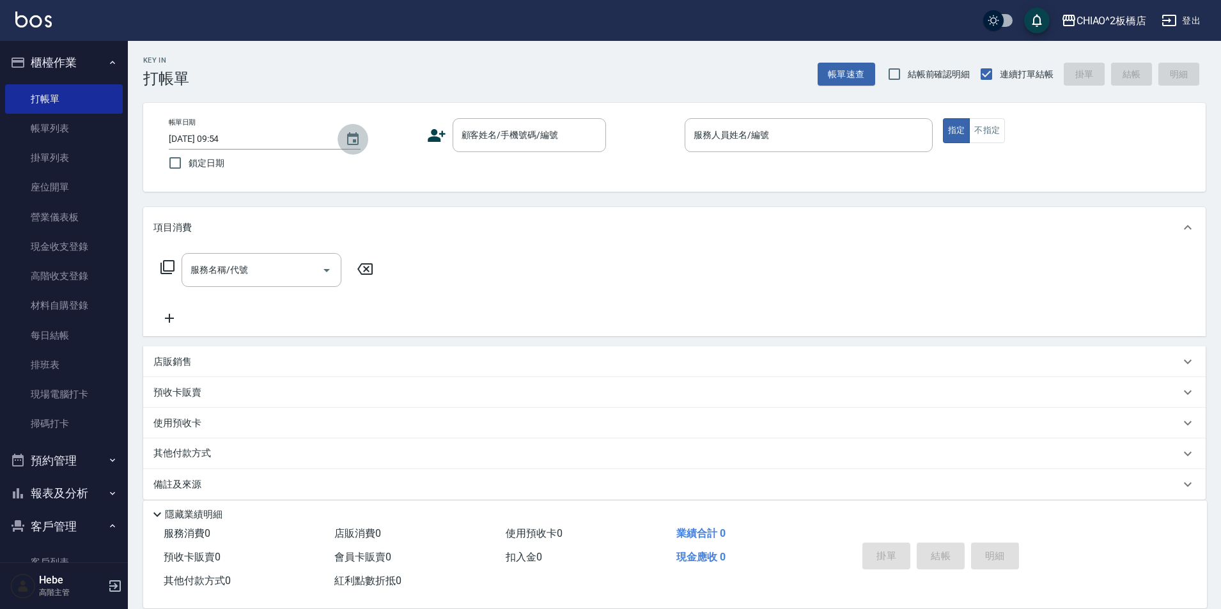
click at [352, 138] on icon "Choose date, selected date is 2025-08-16" at bounding box center [352, 139] width 15 height 15
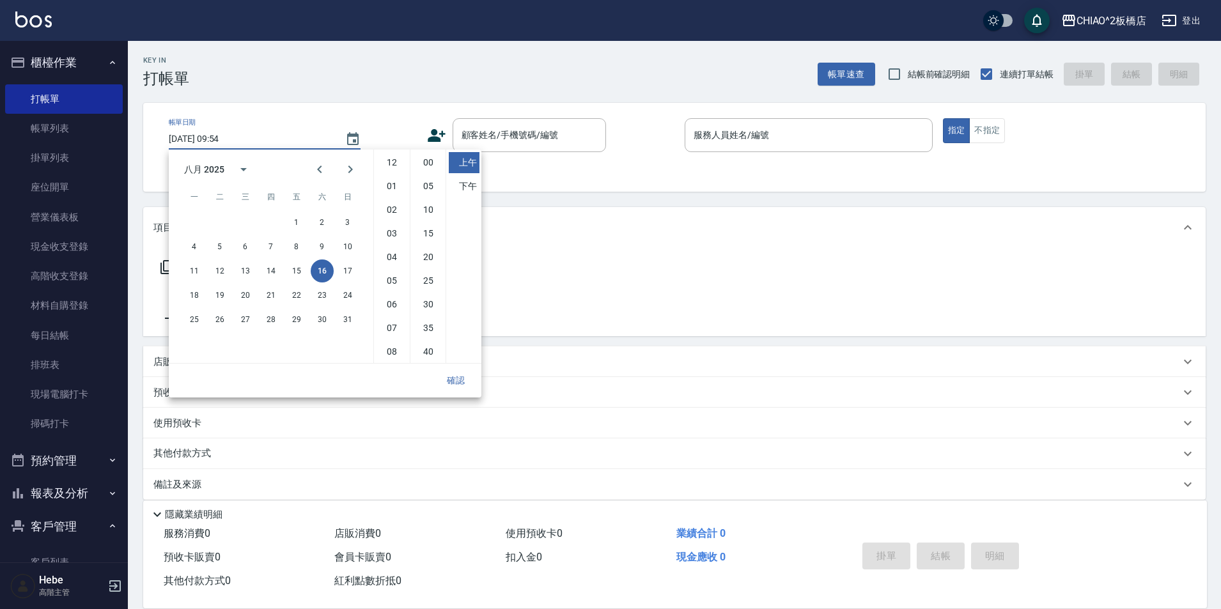
scroll to position [72, 0]
click at [302, 272] on button "15" at bounding box center [296, 271] width 23 height 23
type input "[DATE] 09:54"
click at [453, 379] on button "確認" at bounding box center [455, 381] width 41 height 24
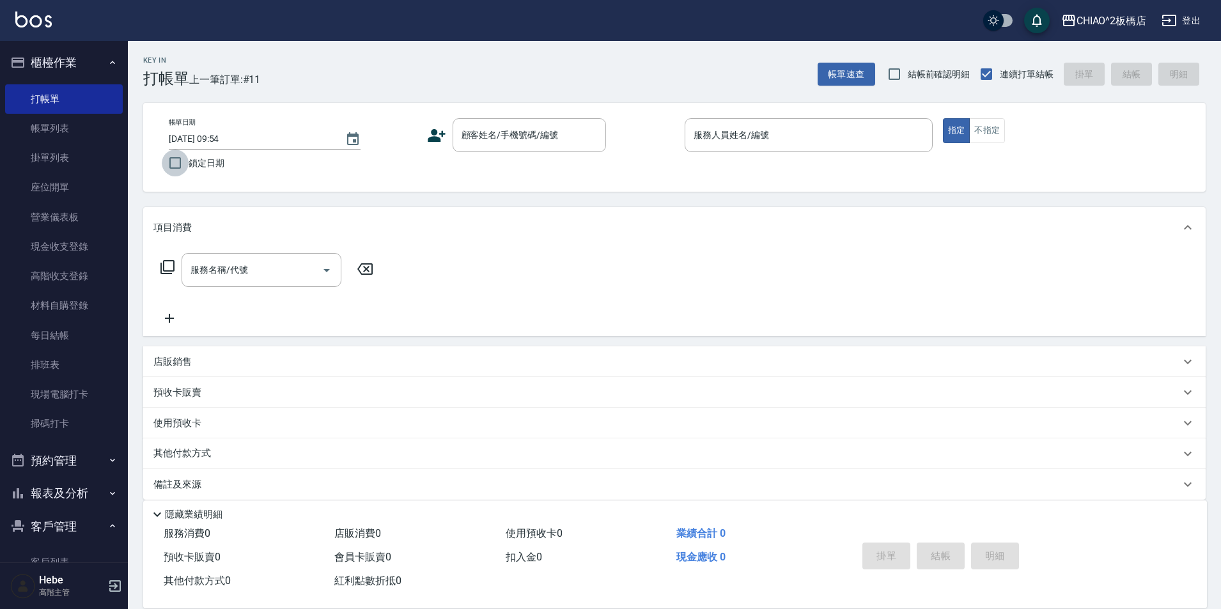
click at [172, 166] on input "鎖定日期" at bounding box center [175, 163] width 27 height 27
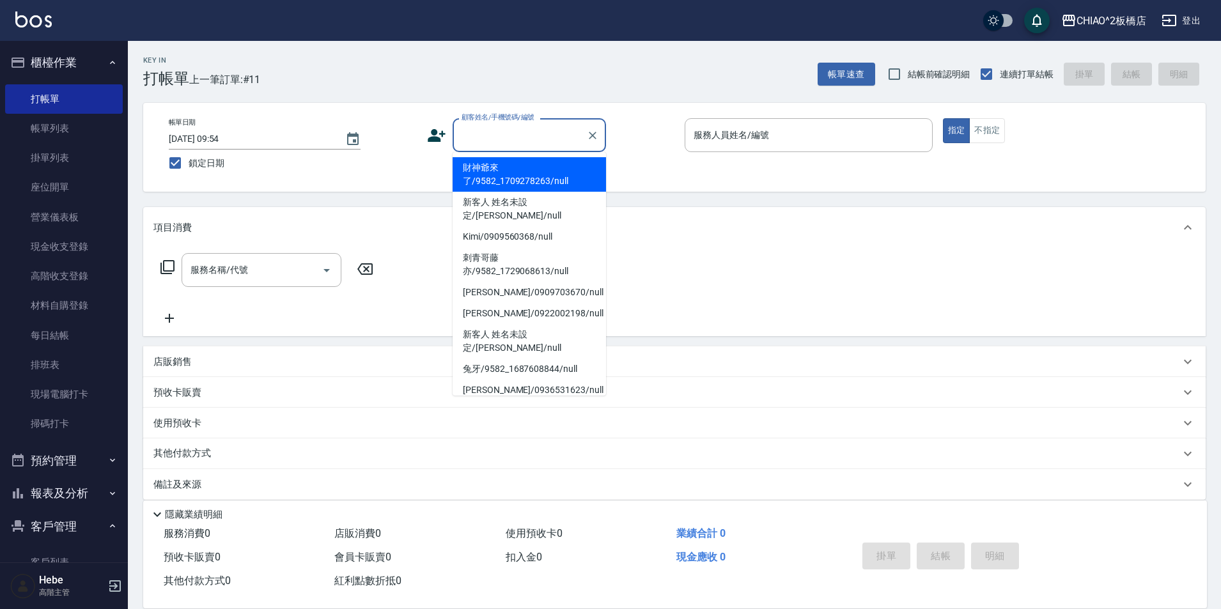
click at [512, 138] on input "顧客姓名/手機號碼/編號" at bounding box center [519, 135] width 123 height 22
click at [520, 173] on li "財神爺來了/9582_1709278263/null" at bounding box center [529, 174] width 153 height 35
checkbox input "false"
type input "財神爺來了/9582_1709278263/null"
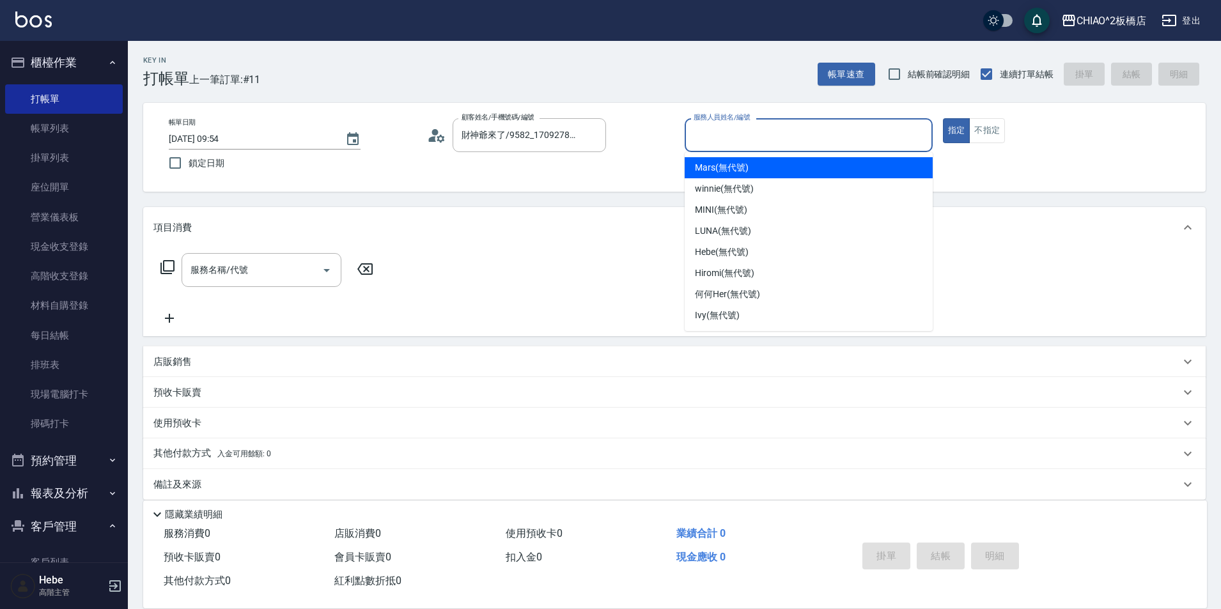
click at [718, 133] on input "服務人員姓名/編號" at bounding box center [809, 135] width 237 height 22
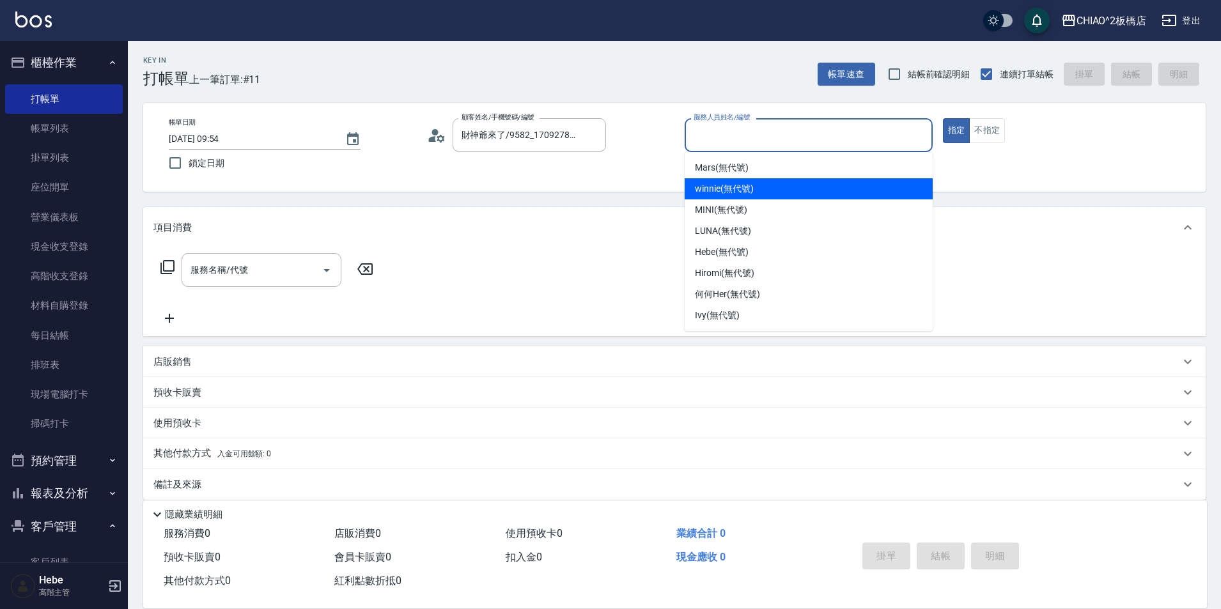
click at [728, 191] on span "winnie (無代號)" at bounding box center [724, 188] width 58 height 13
type input "winnie(無代號)"
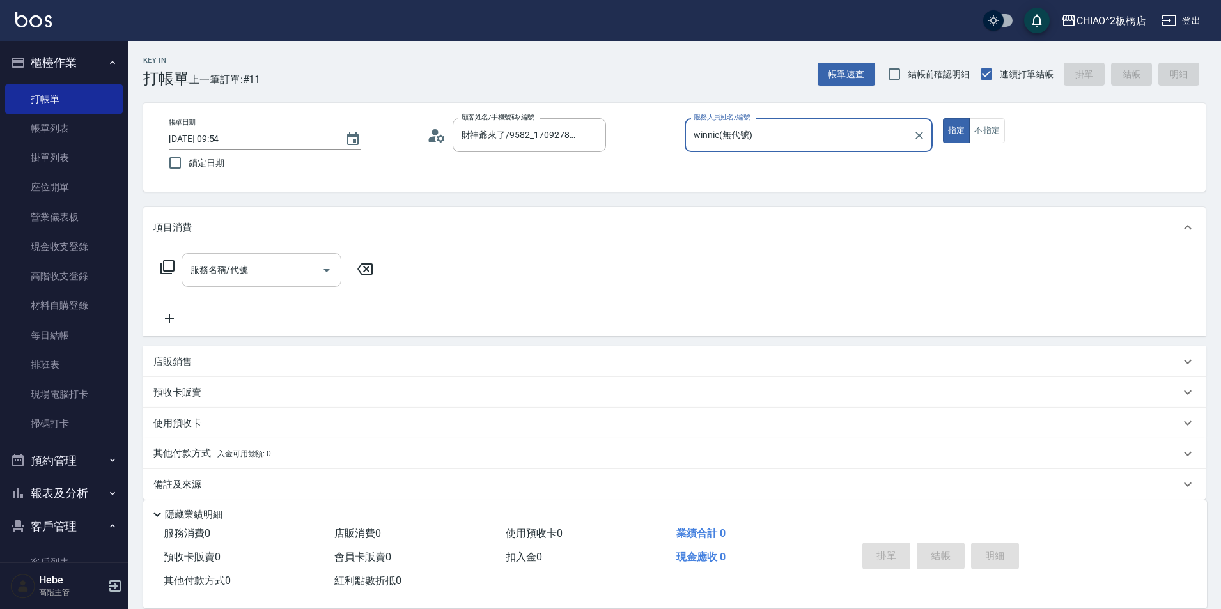
click at [296, 262] on input "服務名稱/代號" at bounding box center [251, 270] width 129 height 22
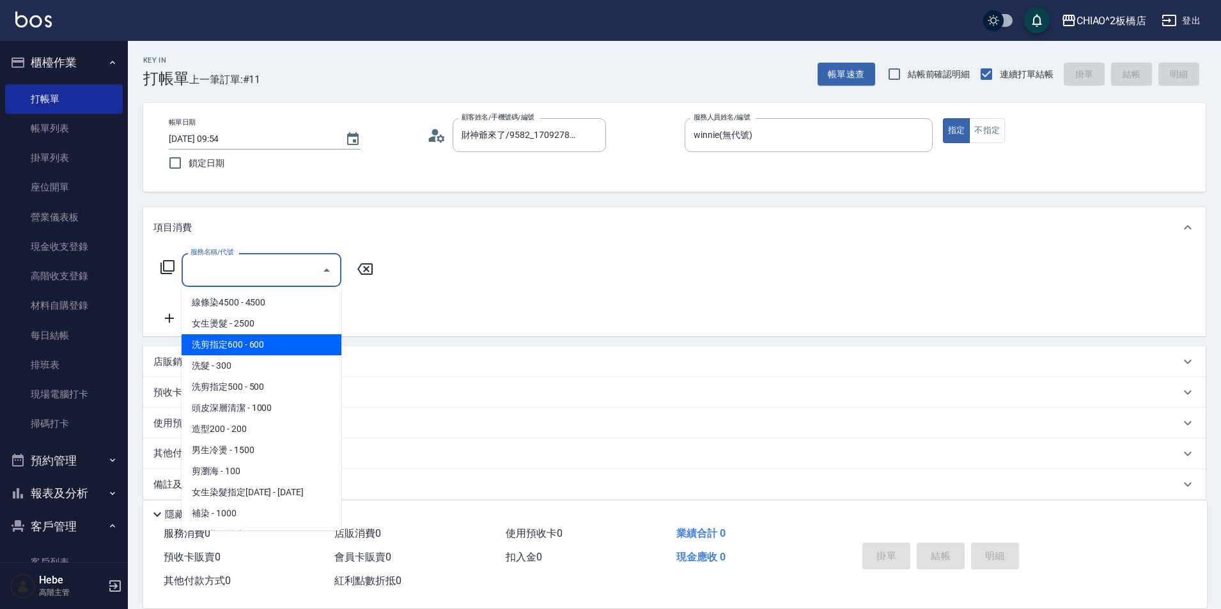
click at [289, 340] on span "洗剪指定600 - 600" at bounding box center [262, 344] width 160 height 21
type input "洗剪指定600(96678)"
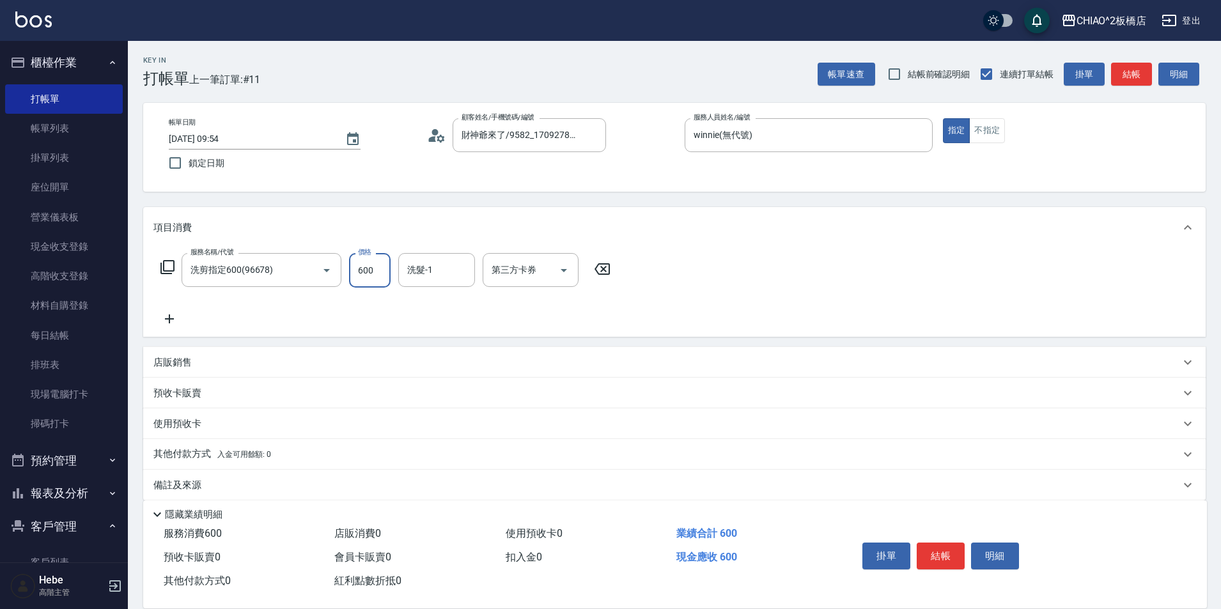
click at [380, 272] on input "600" at bounding box center [370, 270] width 42 height 35
type input "999"
click at [946, 543] on button "結帳" at bounding box center [941, 556] width 48 height 27
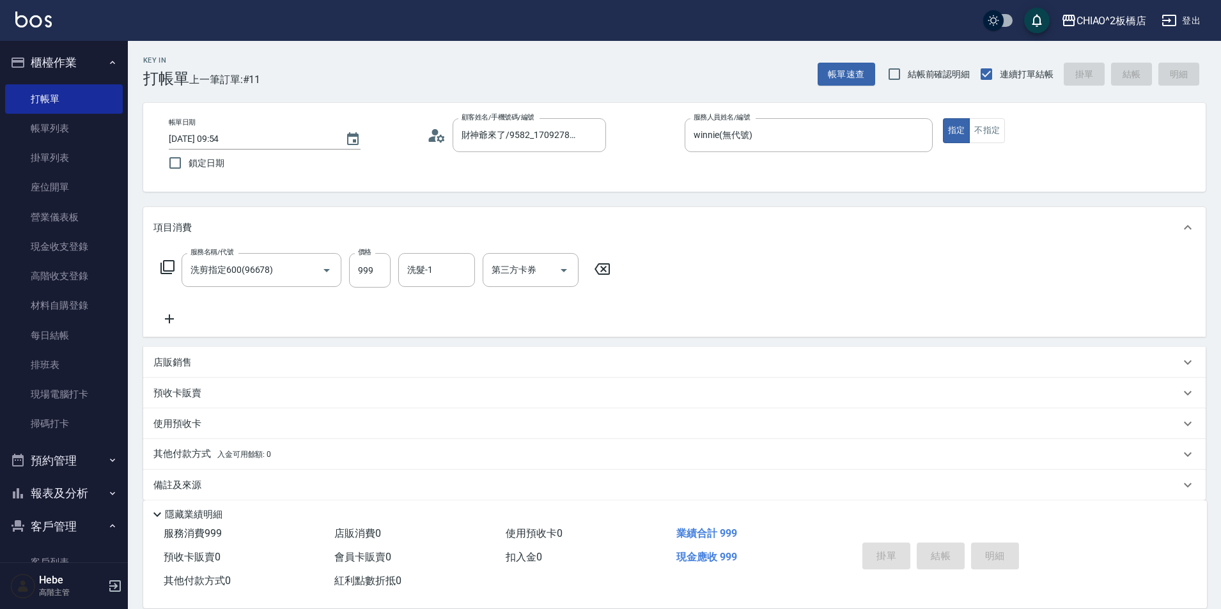
type input "[DATE] 09:55"
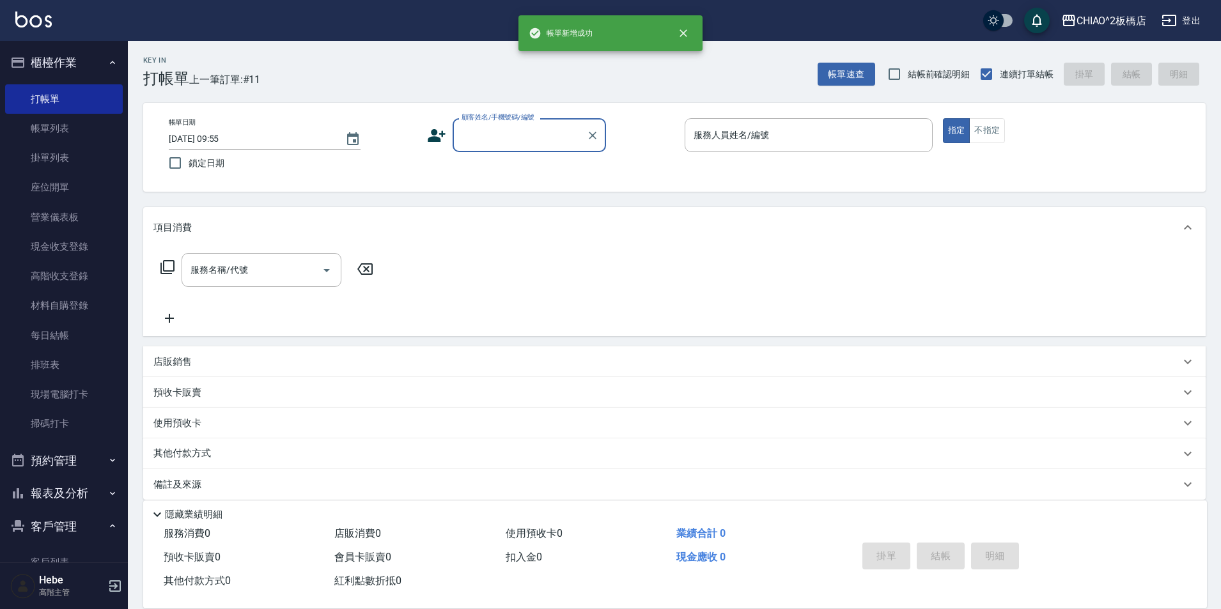
scroll to position [0, 0]
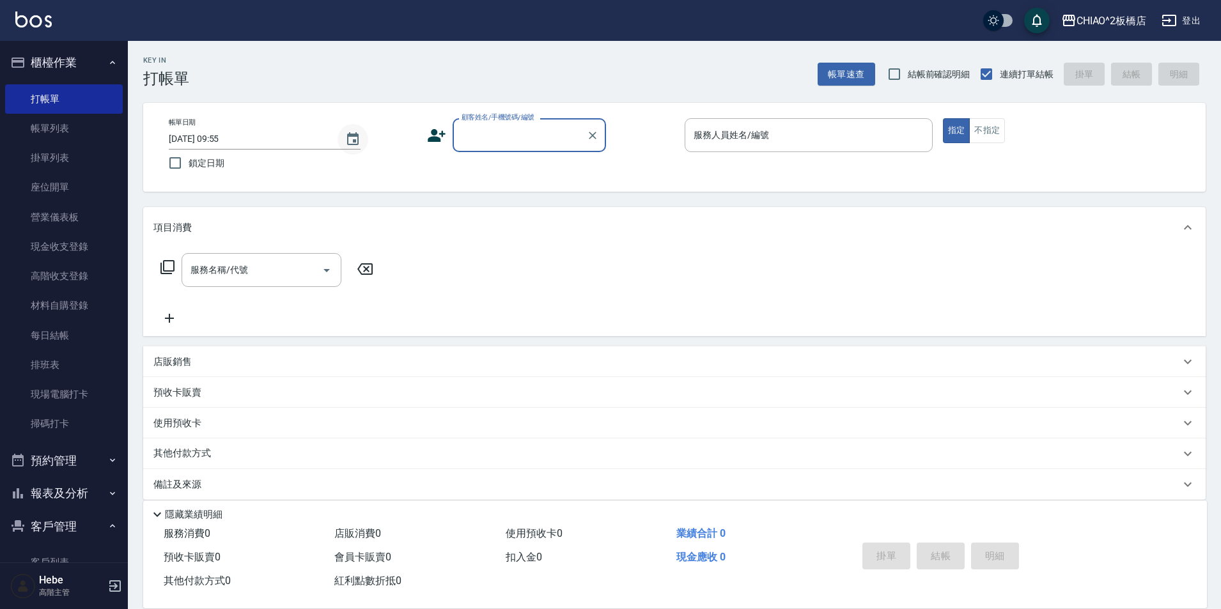
click at [350, 142] on icon "Choose date, selected date is 2025-08-16" at bounding box center [352, 139] width 15 height 15
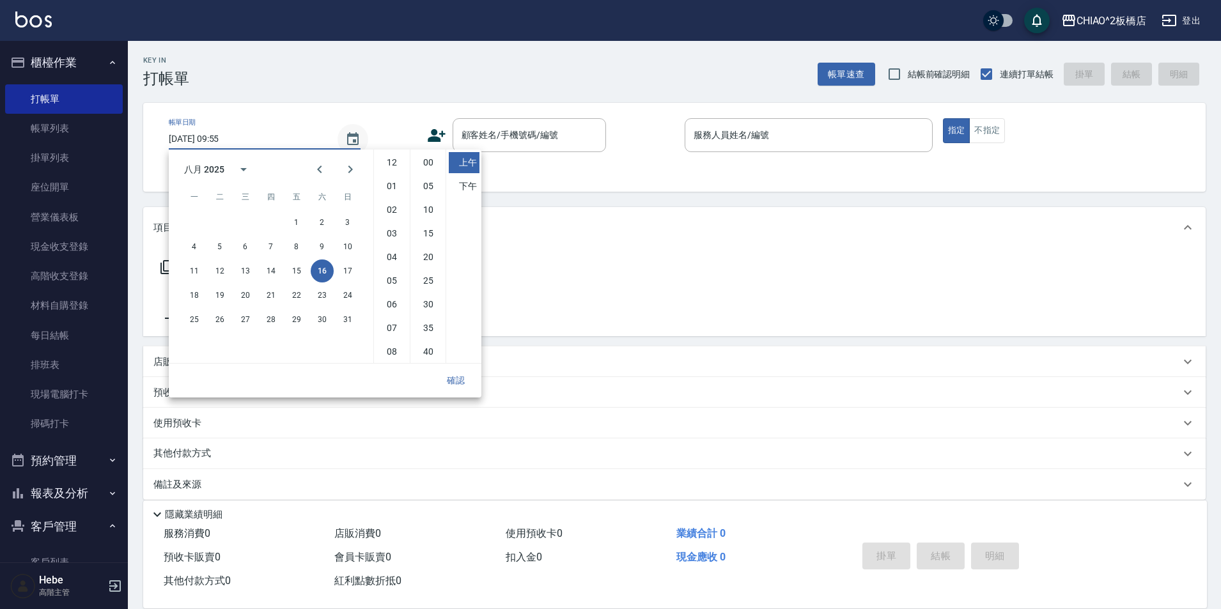
scroll to position [72, 0]
click at [292, 266] on button "15" at bounding box center [296, 271] width 23 height 23
type input "[DATE] 09:55"
click at [462, 379] on button "確認" at bounding box center [455, 381] width 41 height 24
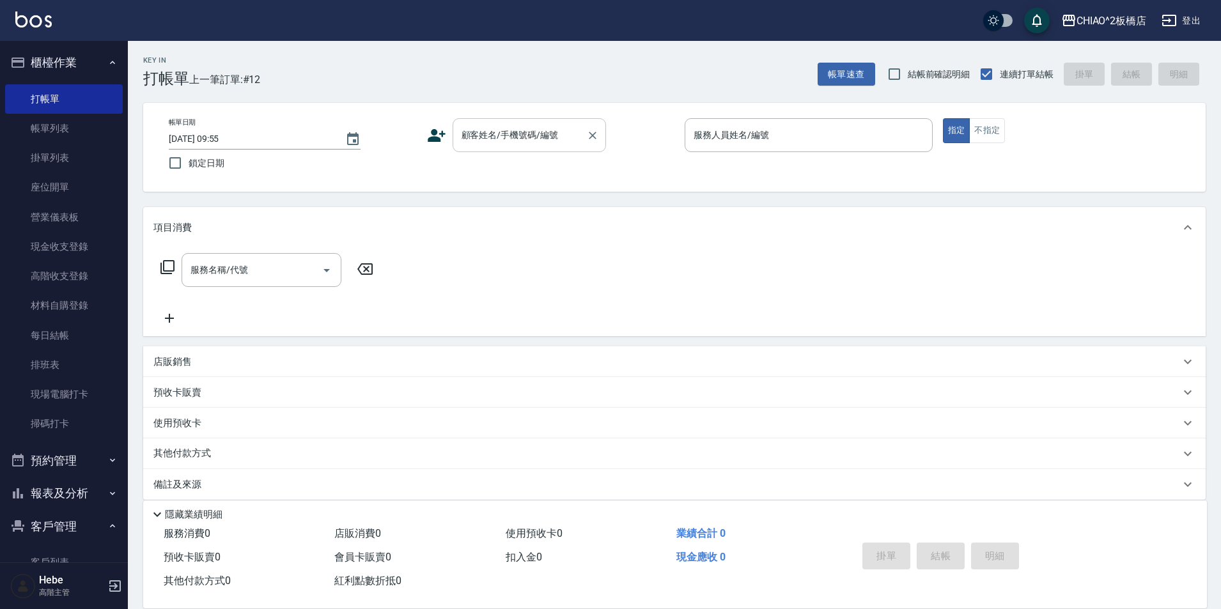
click at [508, 142] on input "顧客姓名/手機號碼/編號" at bounding box center [519, 135] width 123 height 22
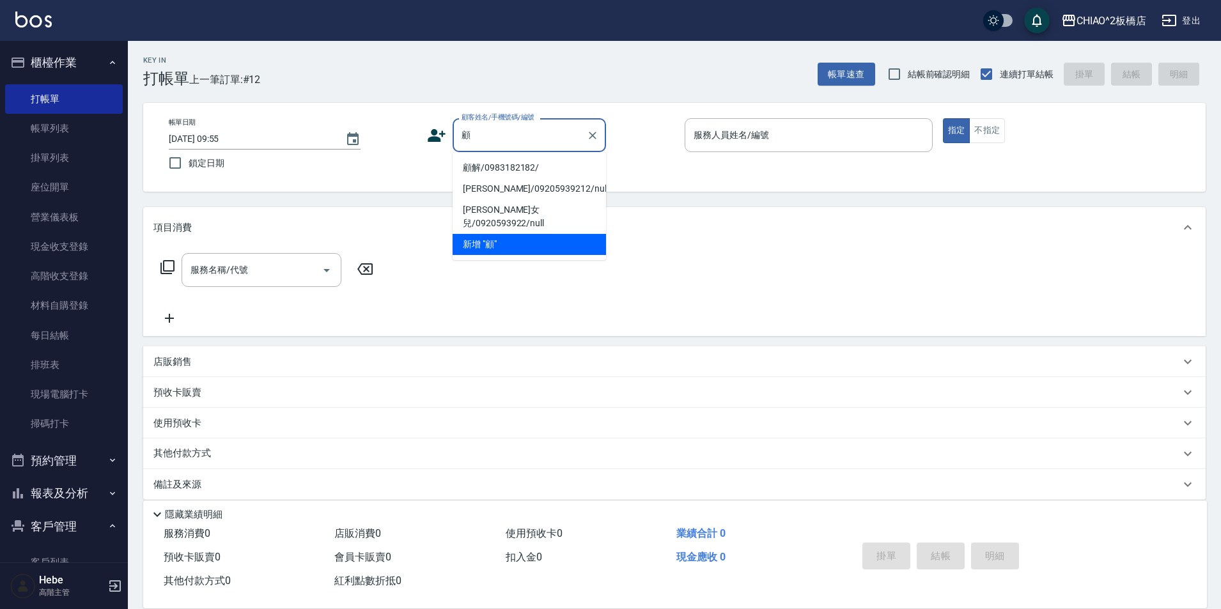
click at [553, 171] on li "顧解/0983182182/" at bounding box center [529, 167] width 153 height 21
type input "顧解/0983182182/"
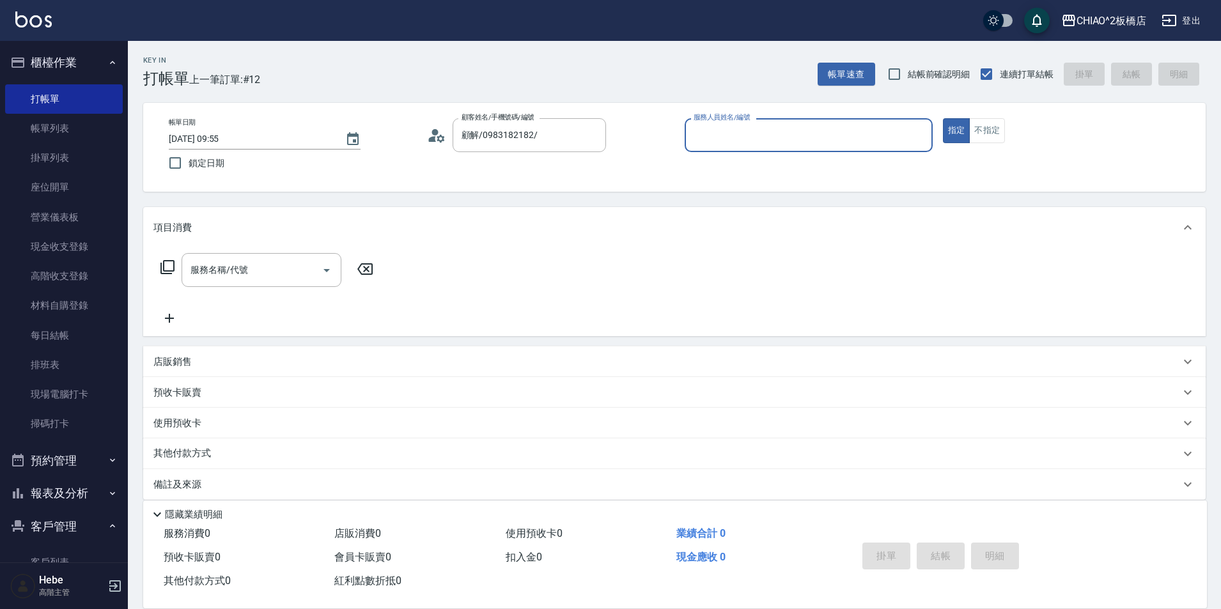
type input "Hebe(無代號)"
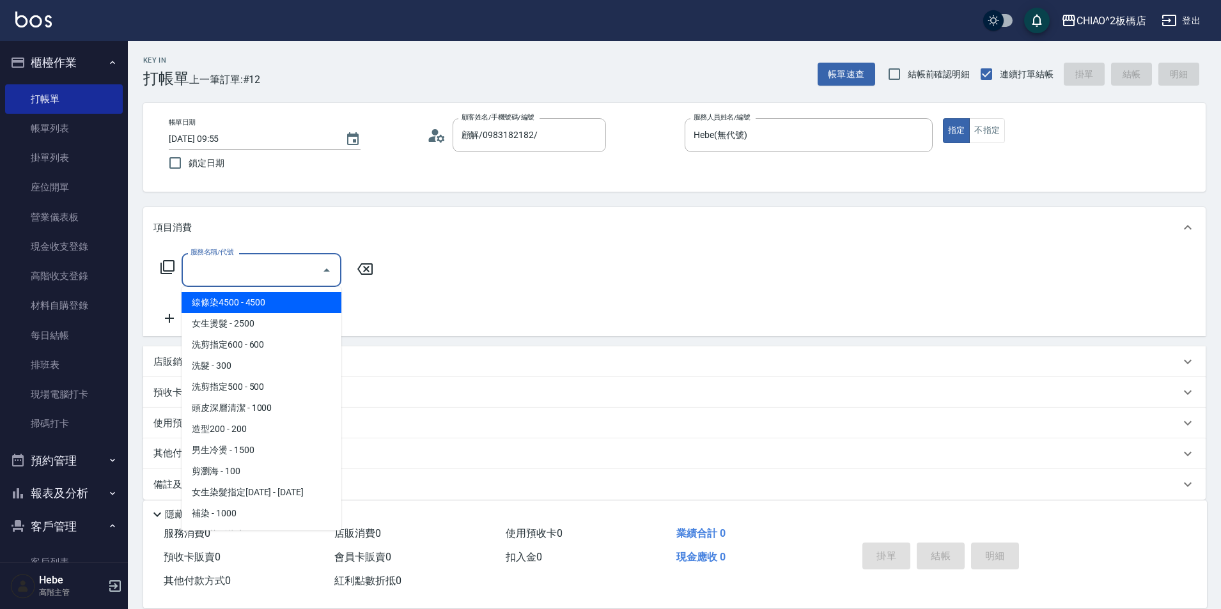
click at [295, 269] on input "服務名稱/代號" at bounding box center [251, 270] width 129 height 22
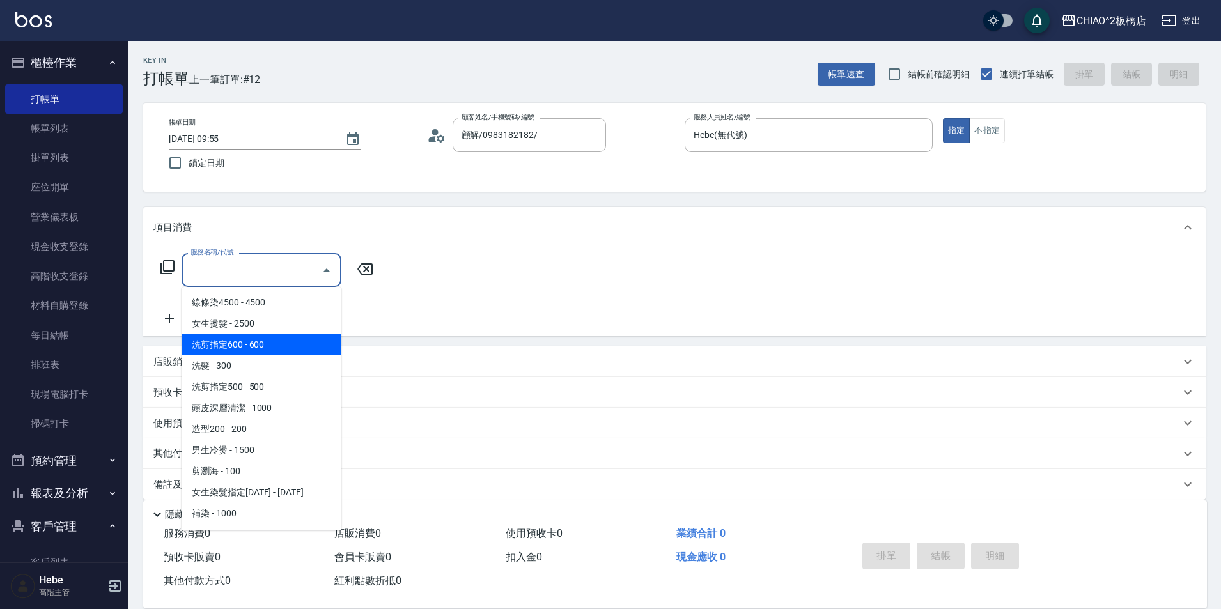
click at [270, 342] on span "洗剪指定600 - 600" at bounding box center [262, 344] width 160 height 21
type input "洗剪指定600(96678)"
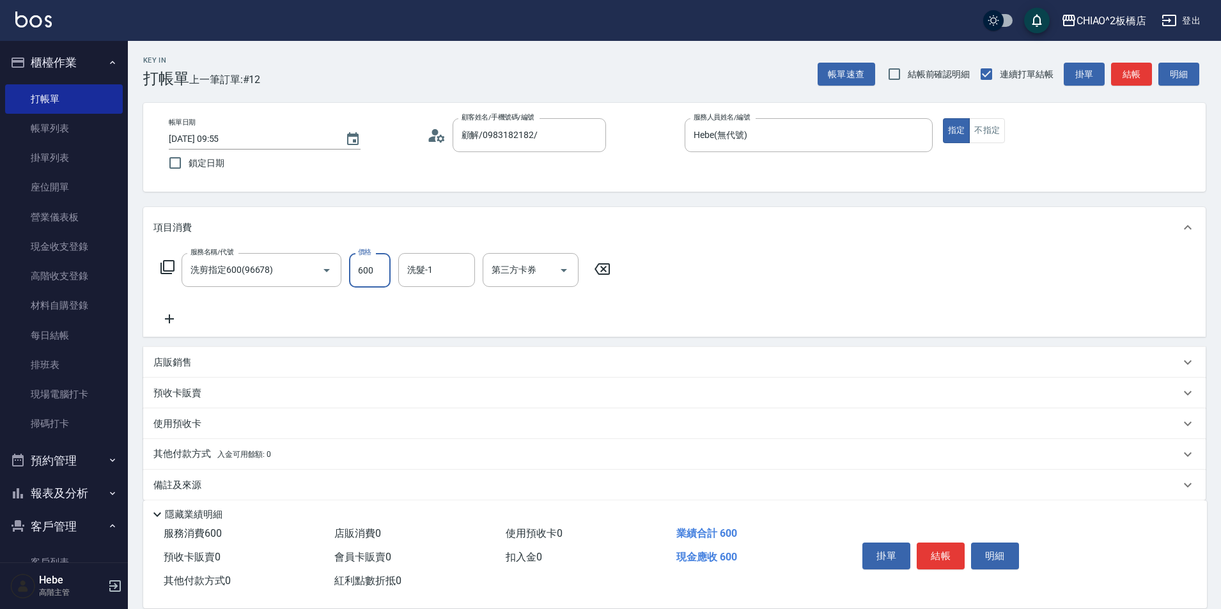
click at [373, 282] on input "600" at bounding box center [370, 270] width 42 height 35
type input "999"
click at [169, 368] on p "店販銷售" at bounding box center [172, 362] width 38 height 13
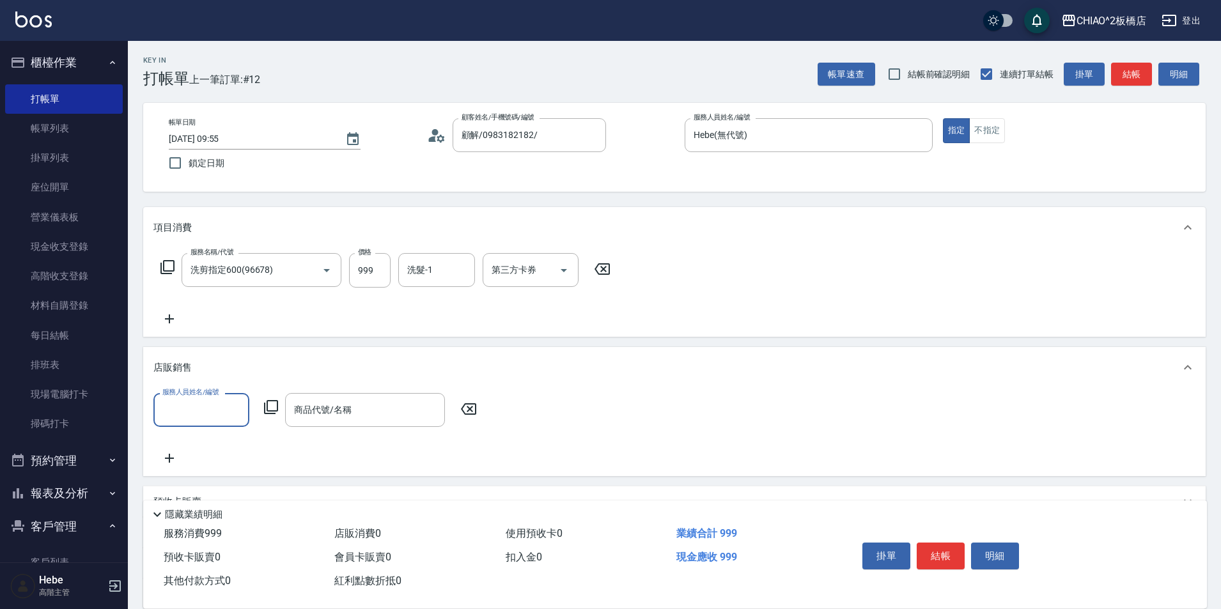
scroll to position [0, 0]
click at [185, 416] on input "服務人員姓名/編號" at bounding box center [201, 410] width 84 height 22
click at [200, 522] on span "Hebe (無代號)" at bounding box center [191, 526] width 54 height 13
type input "Hebe(無代號)"
click at [270, 410] on icon at bounding box center [270, 407] width 15 height 15
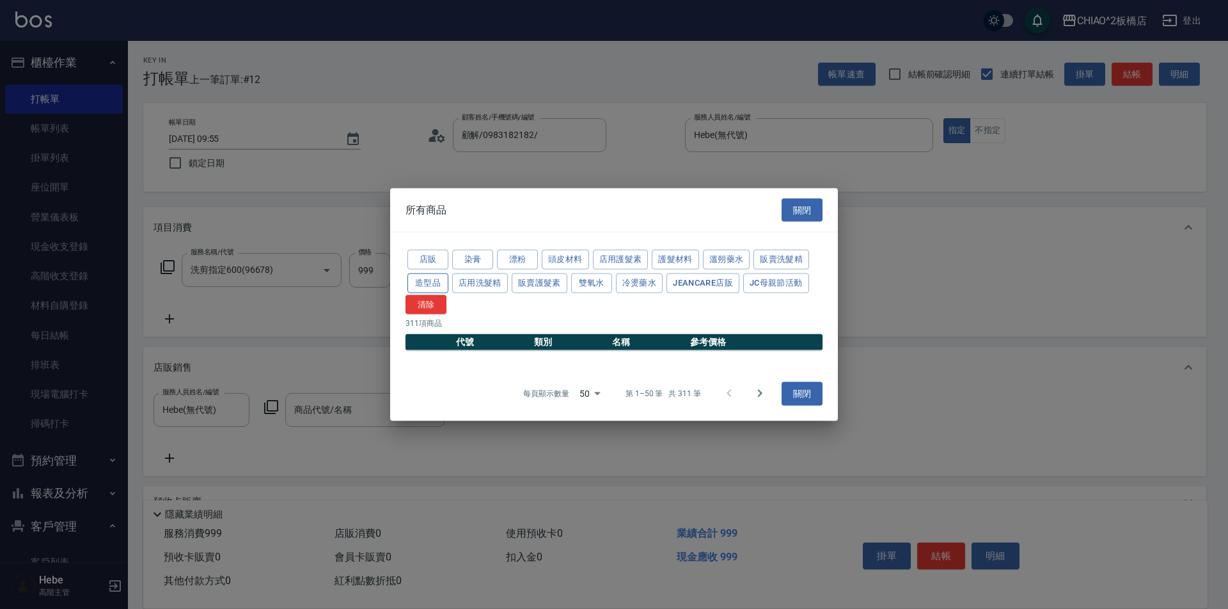
click at [434, 281] on button "造型品" at bounding box center [427, 283] width 41 height 20
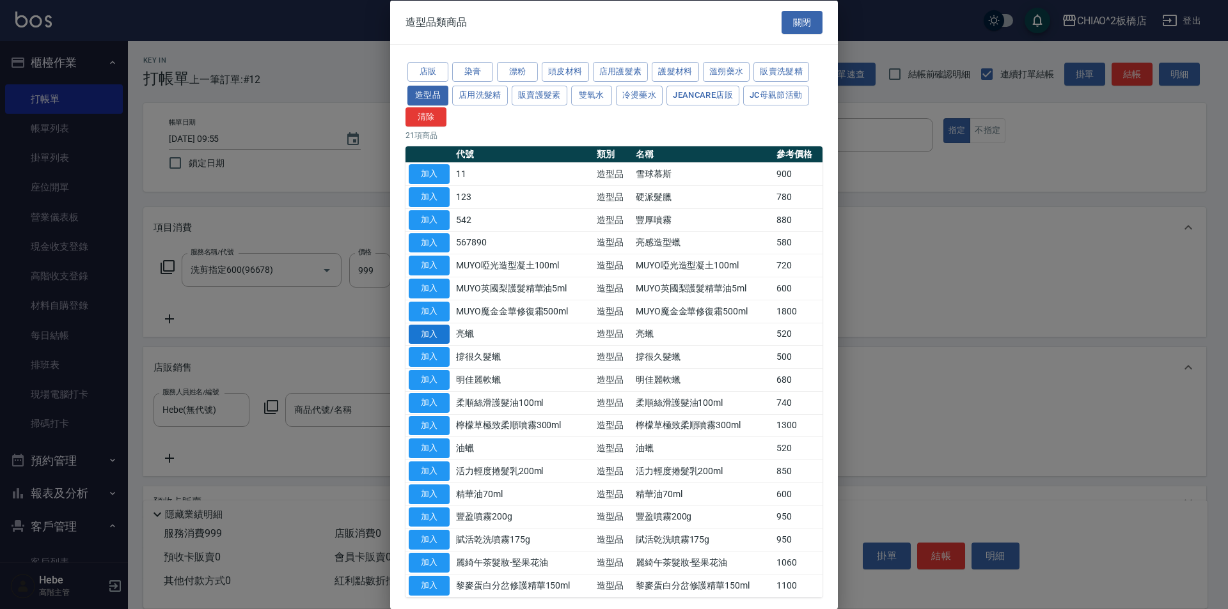
click at [433, 335] on button "加入" at bounding box center [429, 334] width 41 height 20
type input "亮蠟"
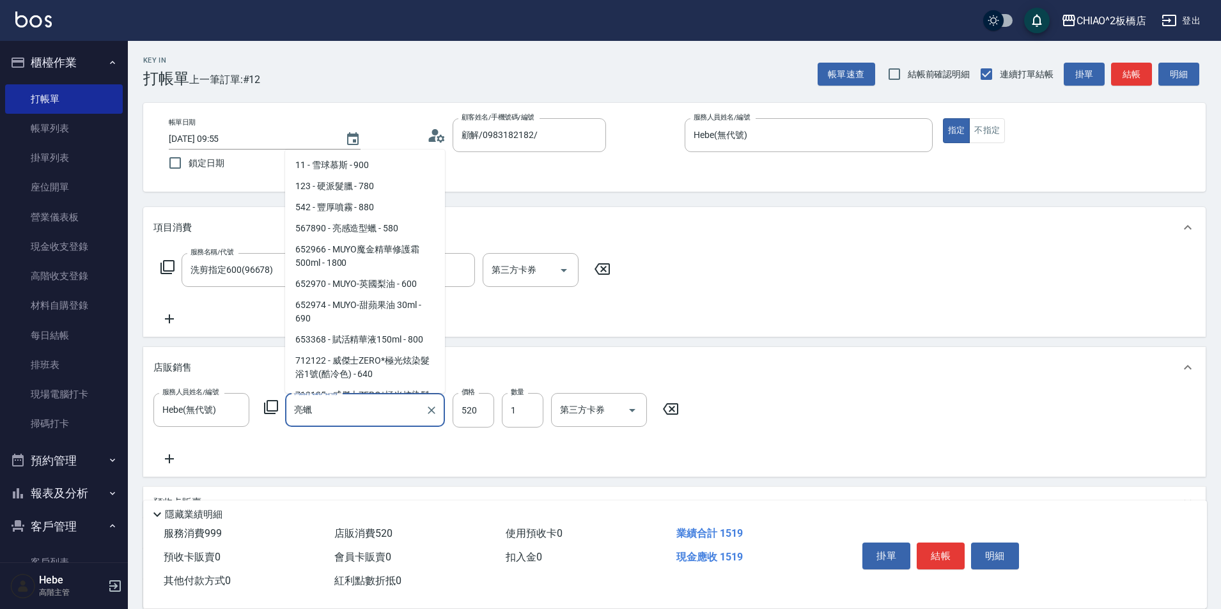
click at [413, 421] on input "亮蠟" at bounding box center [355, 410] width 129 height 22
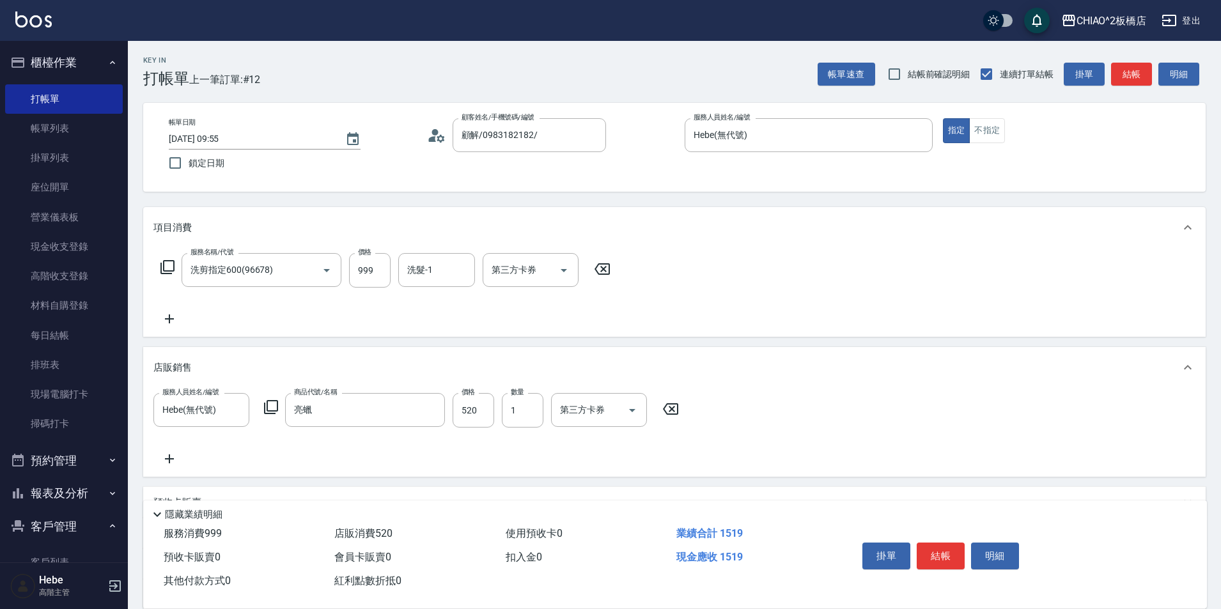
click at [269, 410] on icon at bounding box center [270, 407] width 15 height 15
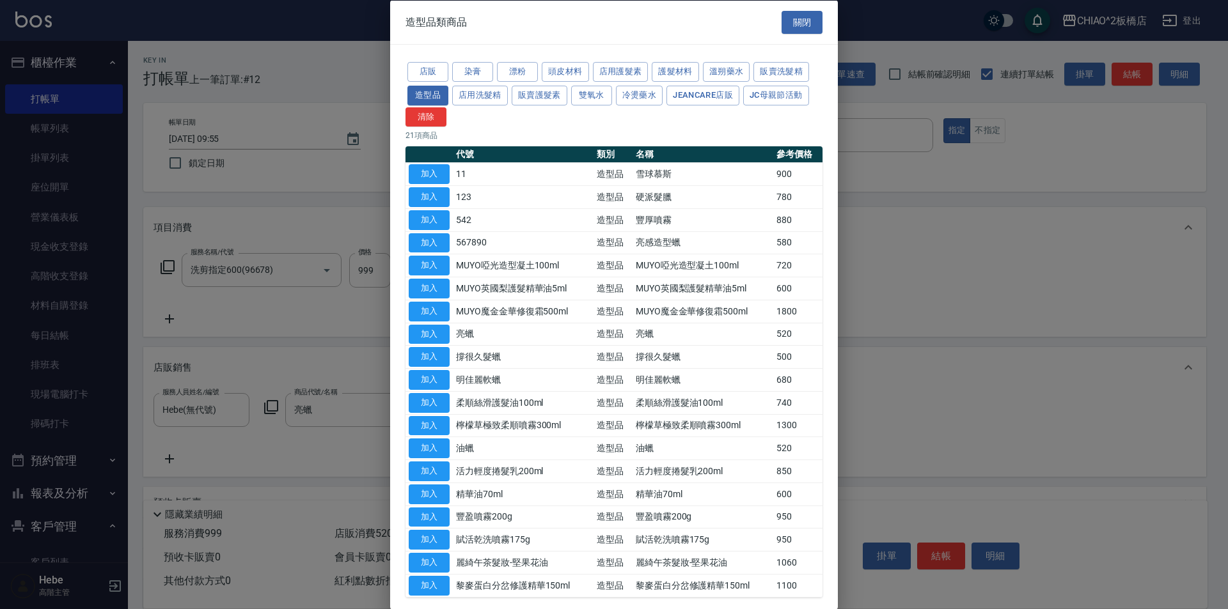
click at [545, 448] on td "油蠟" at bounding box center [523, 448] width 141 height 23
click at [428, 448] on button "加入" at bounding box center [429, 449] width 41 height 20
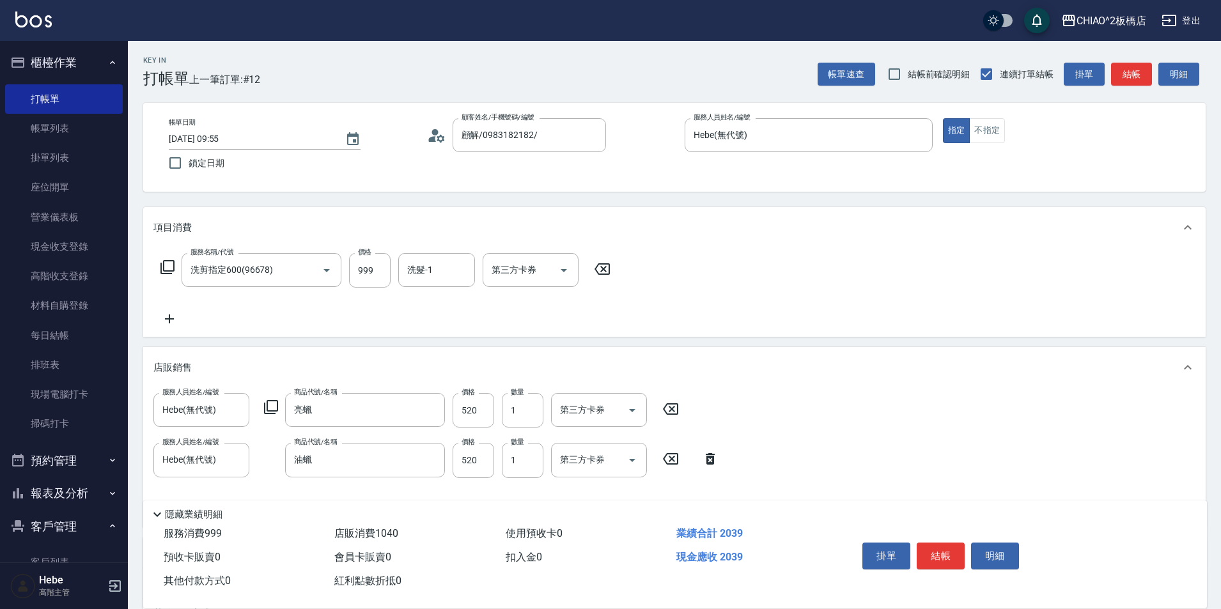
click at [674, 414] on icon at bounding box center [671, 409] width 32 height 15
click at [471, 412] on icon at bounding box center [469, 409] width 32 height 15
click at [479, 460] on input "520" at bounding box center [474, 459] width 42 height 35
type input "500"
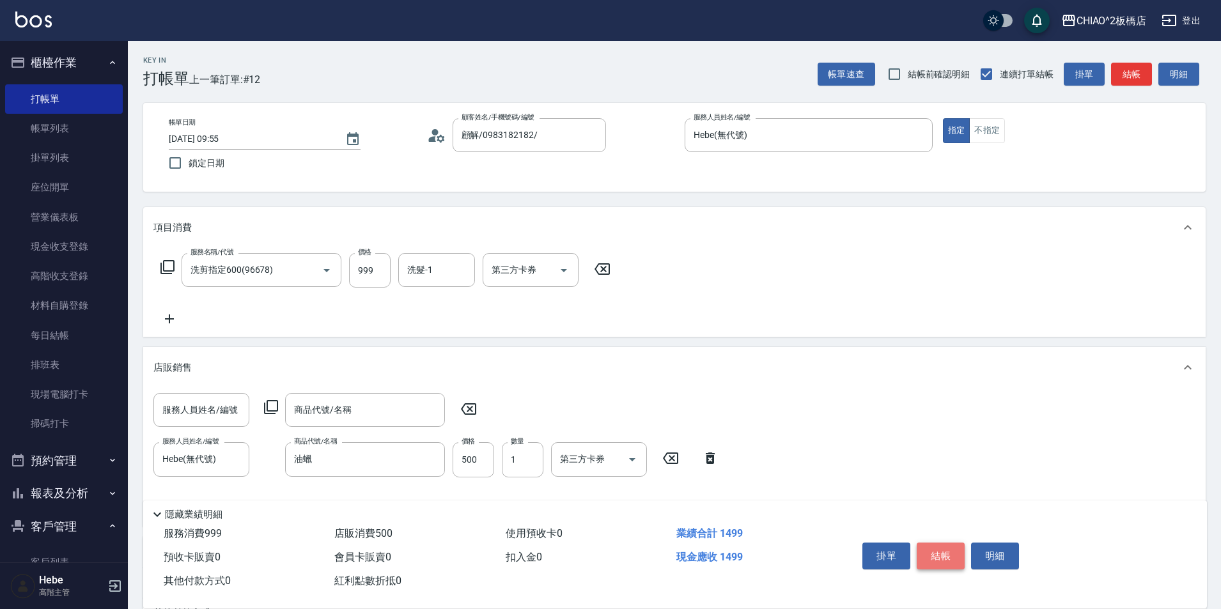
click at [946, 552] on button "結帳" at bounding box center [941, 556] width 48 height 27
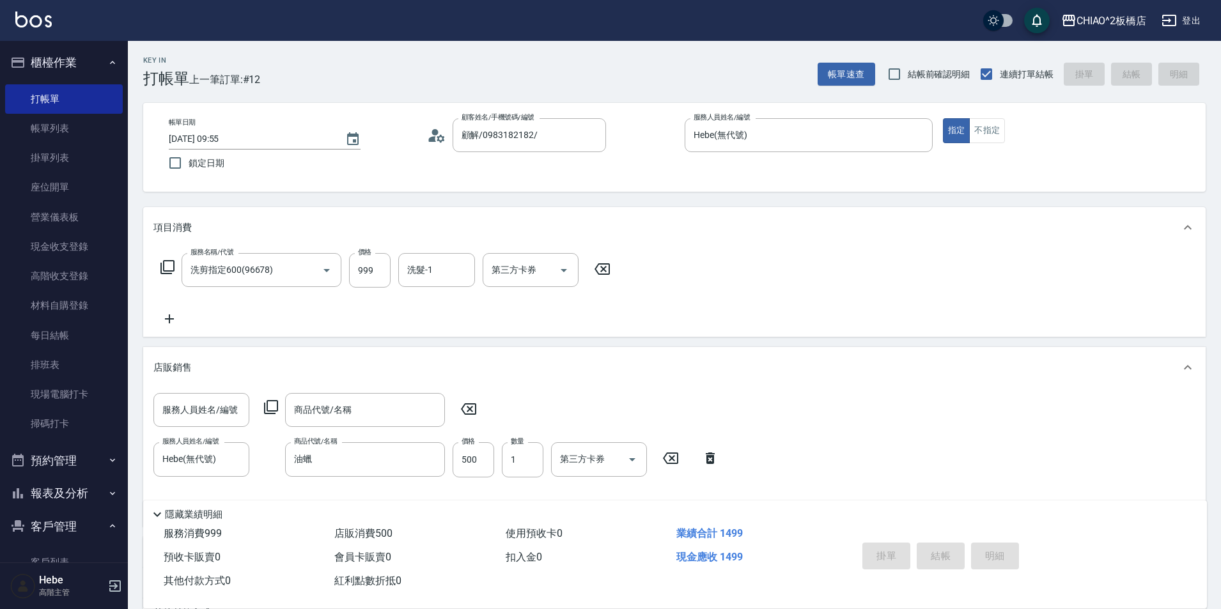
type input "[DATE] 09:56"
